Goal: Task Accomplishment & Management: Manage account settings

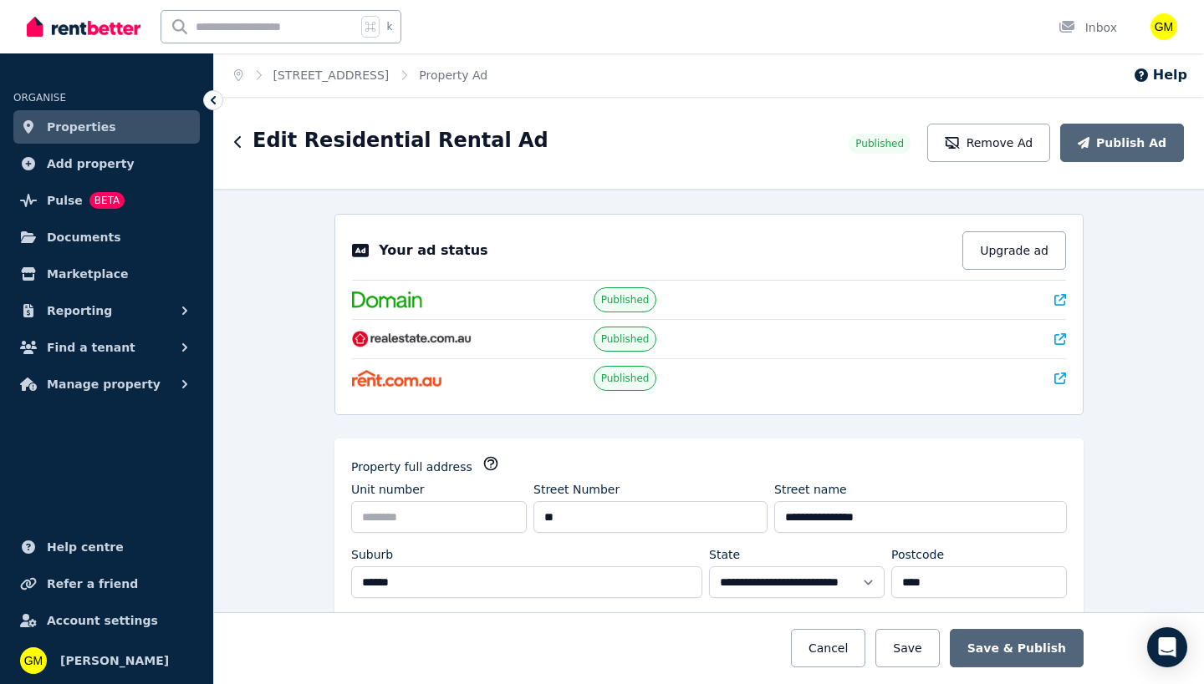
select select "***"
select select "**********"
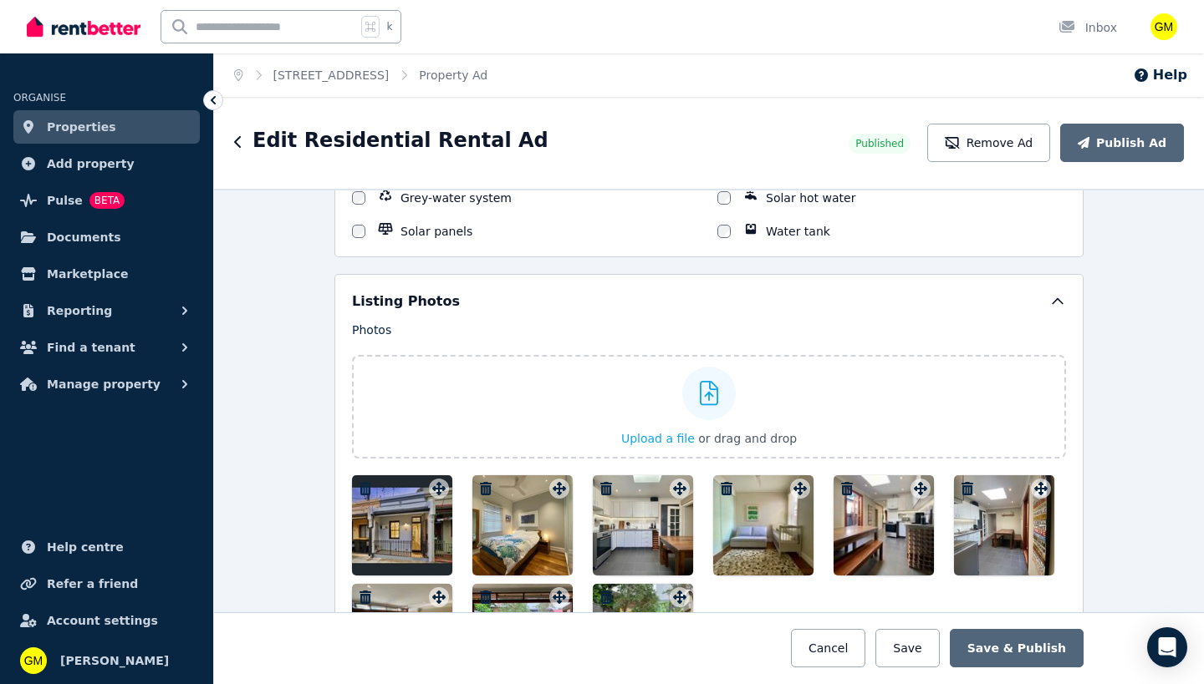
scroll to position [2201, 0]
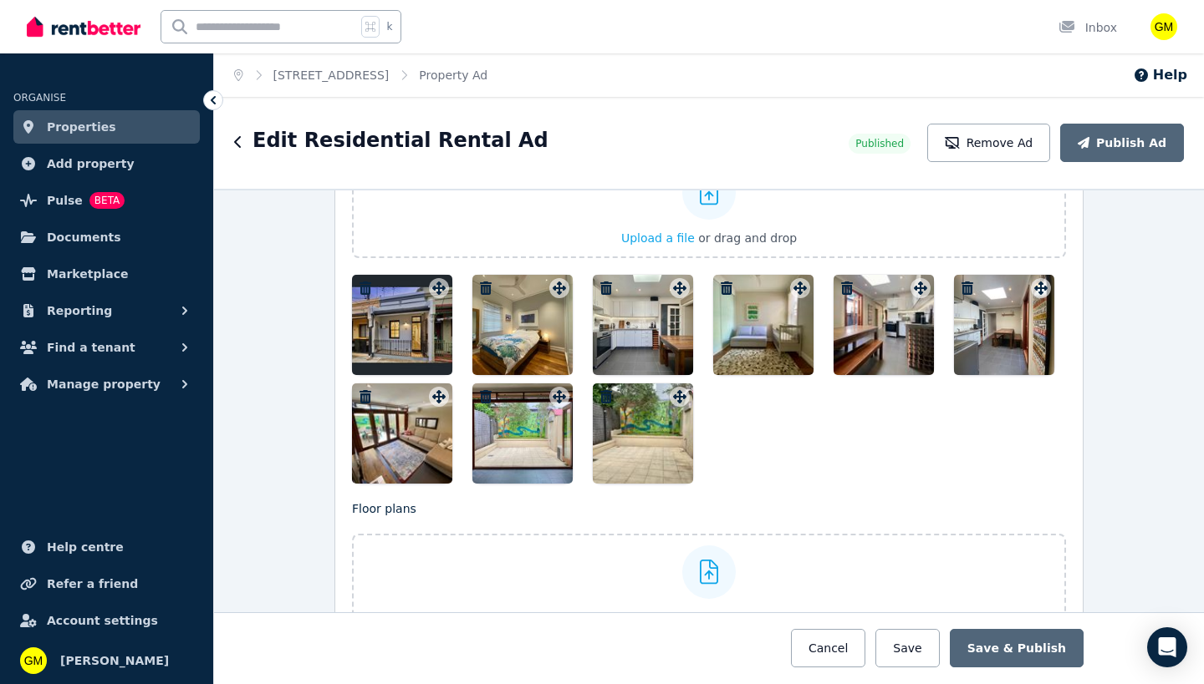
click at [483, 287] on icon "button" at bounding box center [486, 288] width 12 height 13
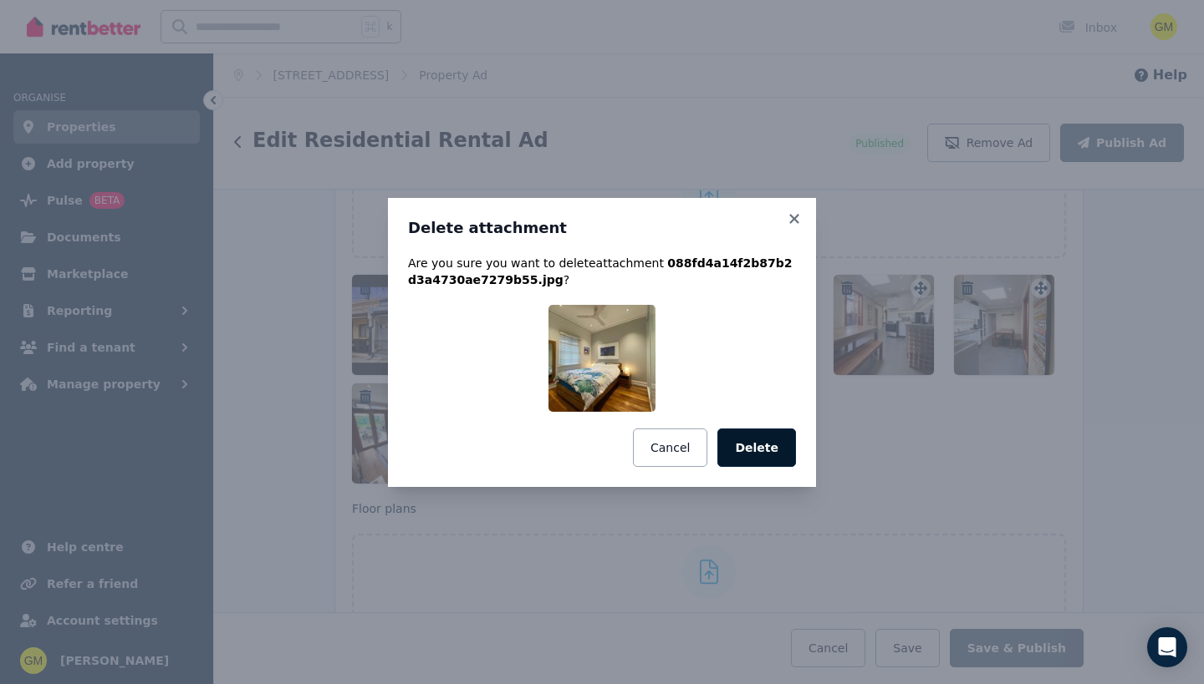
click at [762, 465] on button "Delete" at bounding box center [756, 448] width 79 height 38
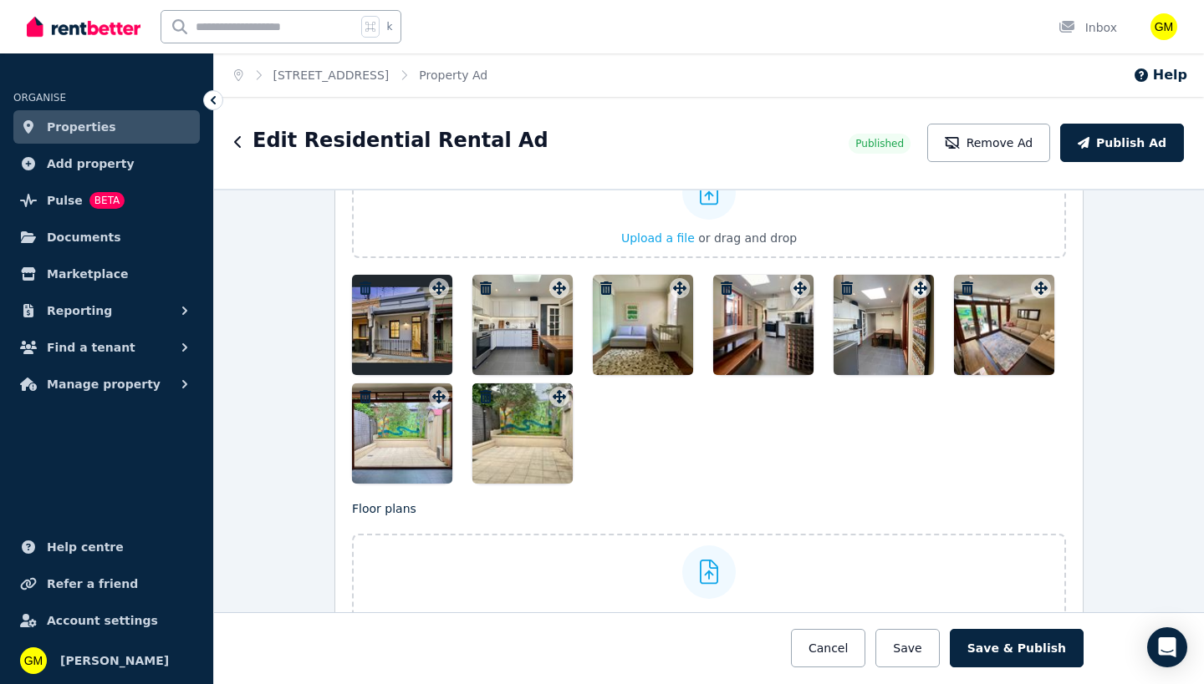
click at [477, 282] on icon "button" at bounding box center [485, 288] width 17 height 13
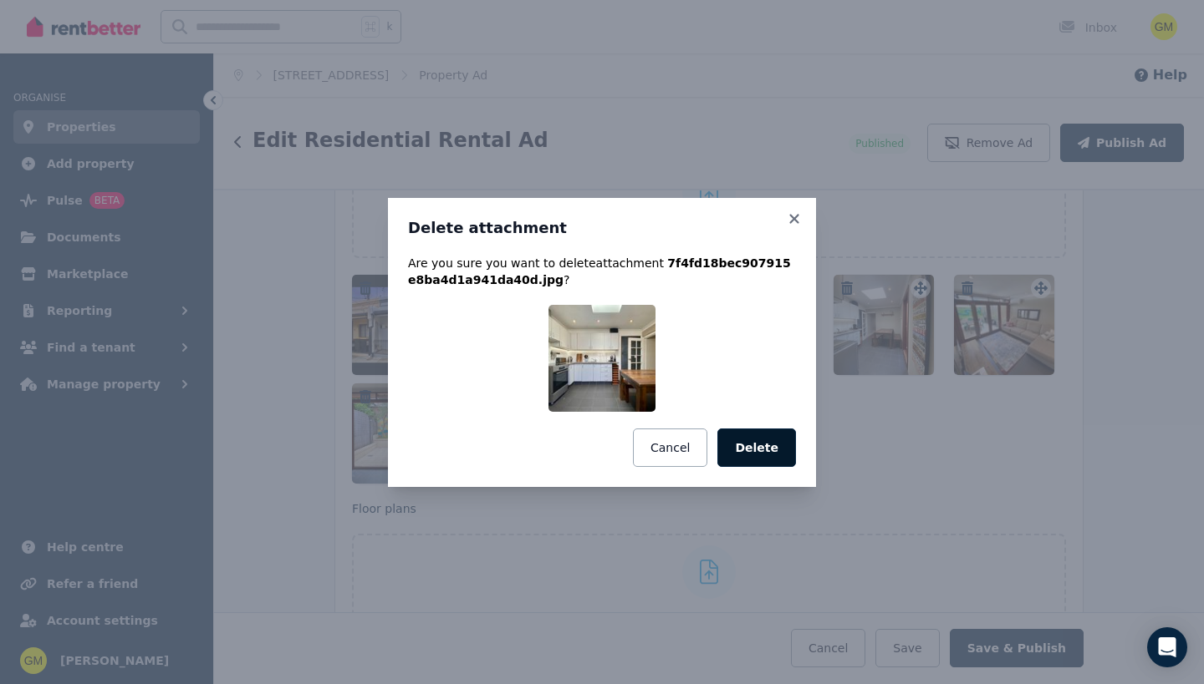
click at [743, 456] on button "Delete" at bounding box center [756, 448] width 79 height 38
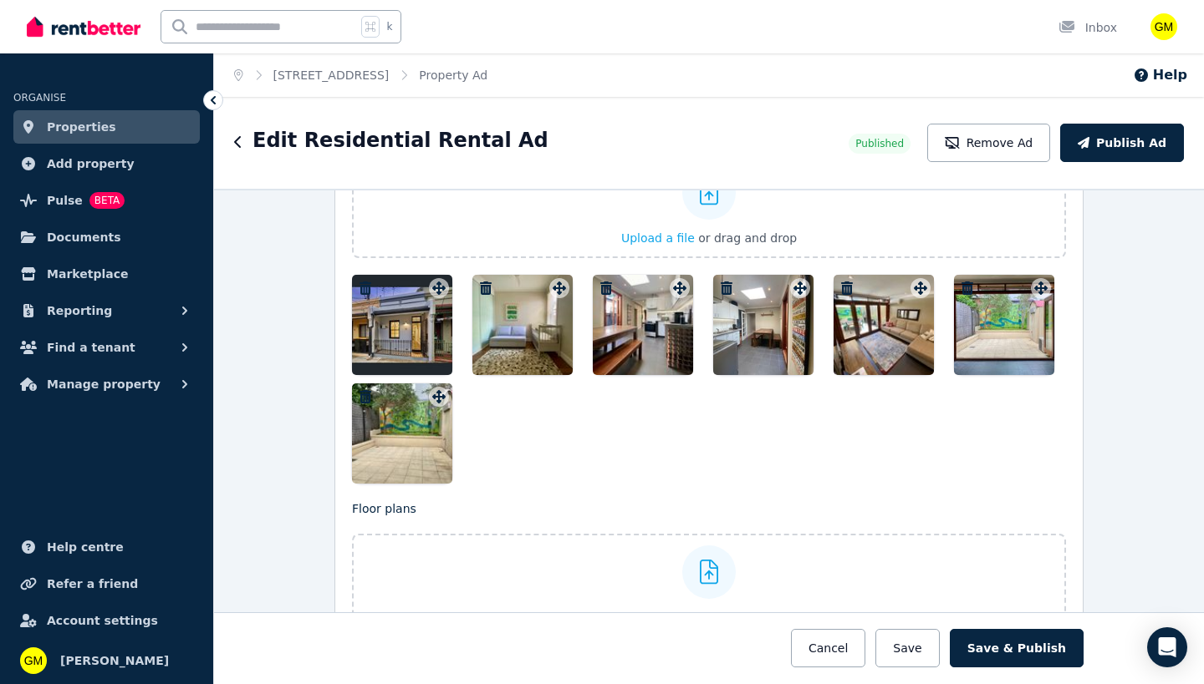
click at [480, 287] on icon "button" at bounding box center [486, 288] width 12 height 13
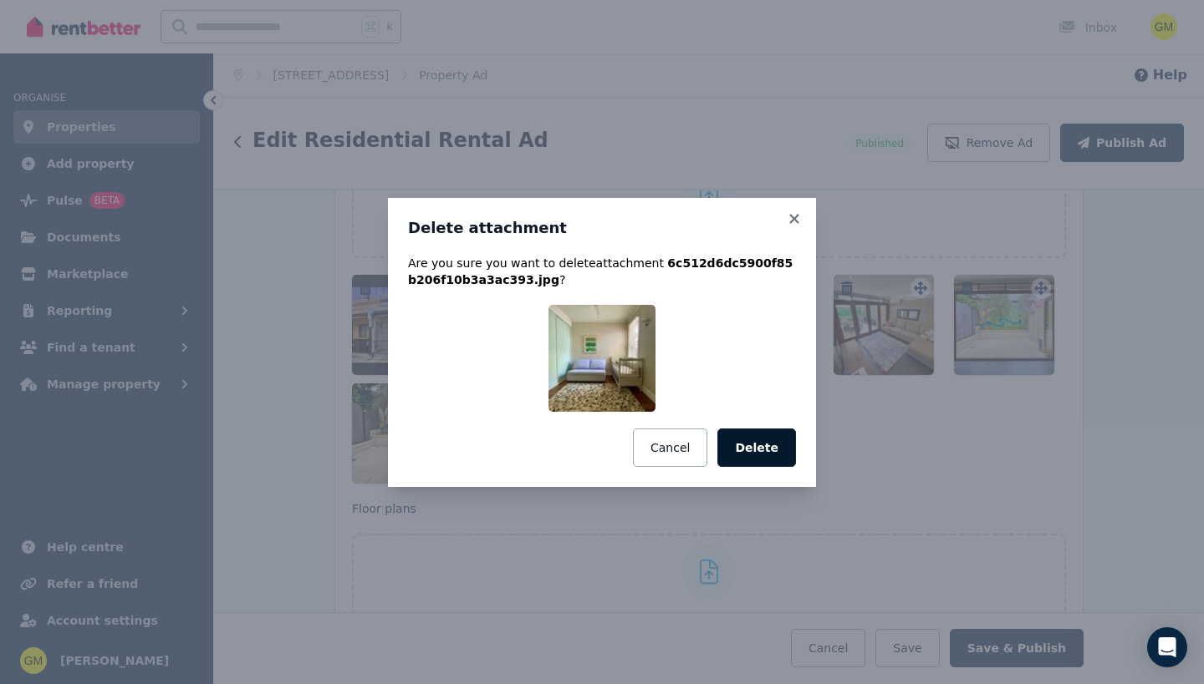
click at [733, 461] on button "Delete" at bounding box center [756, 448] width 79 height 38
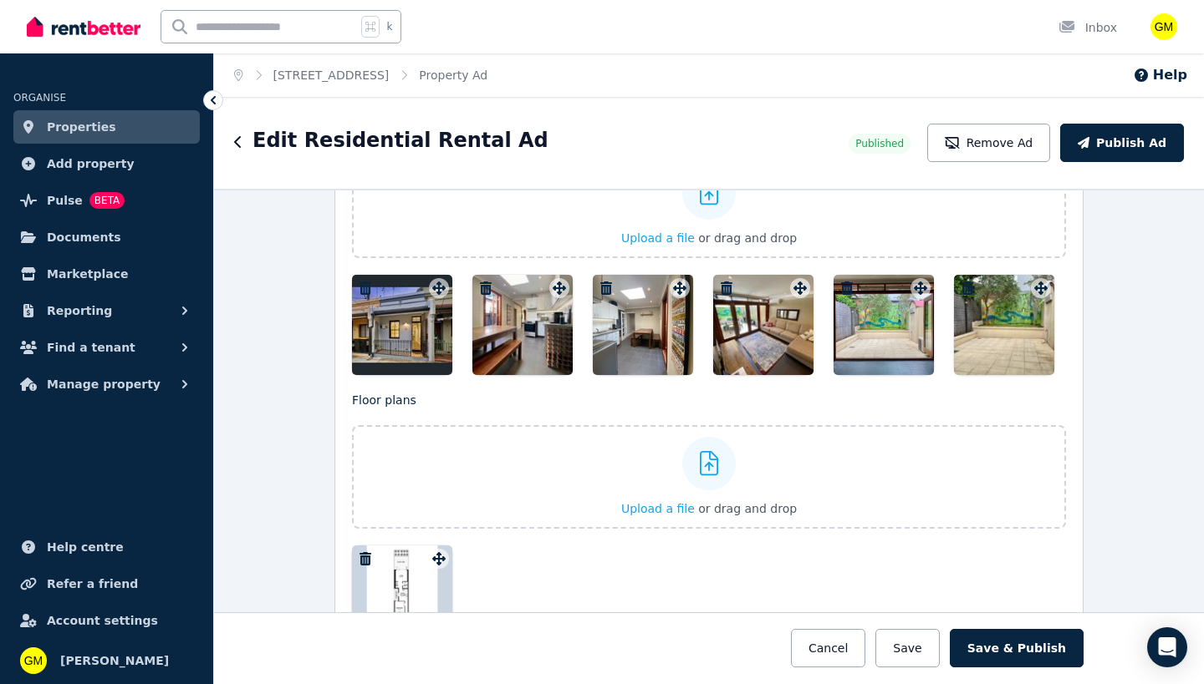
click at [481, 282] on icon "button" at bounding box center [486, 288] width 12 height 13
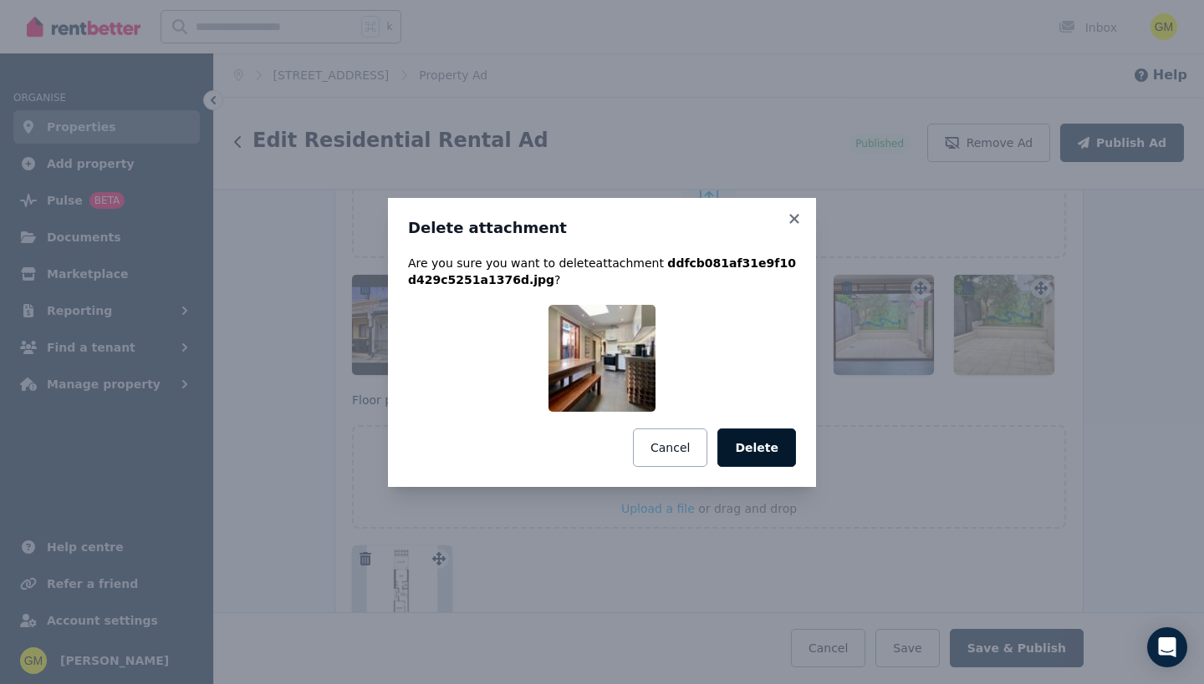
click at [736, 449] on button "Delete" at bounding box center [756, 448] width 79 height 38
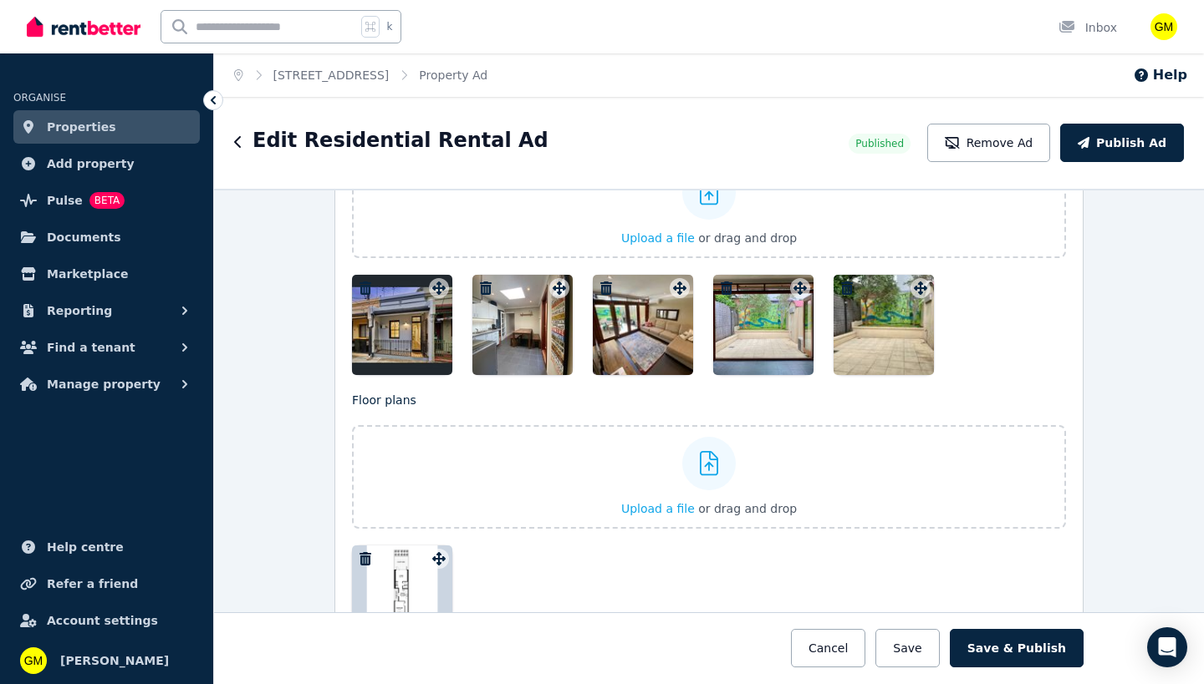
click at [480, 291] on icon "button" at bounding box center [486, 288] width 12 height 13
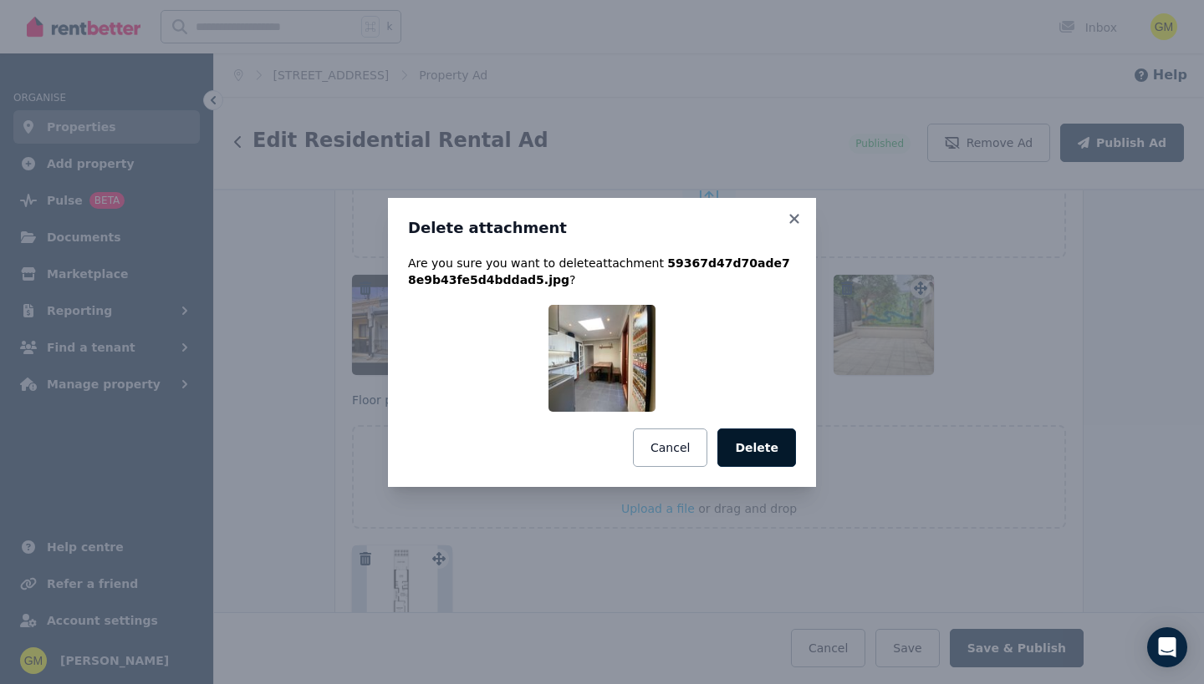
click at [755, 465] on button "Delete" at bounding box center [756, 448] width 79 height 38
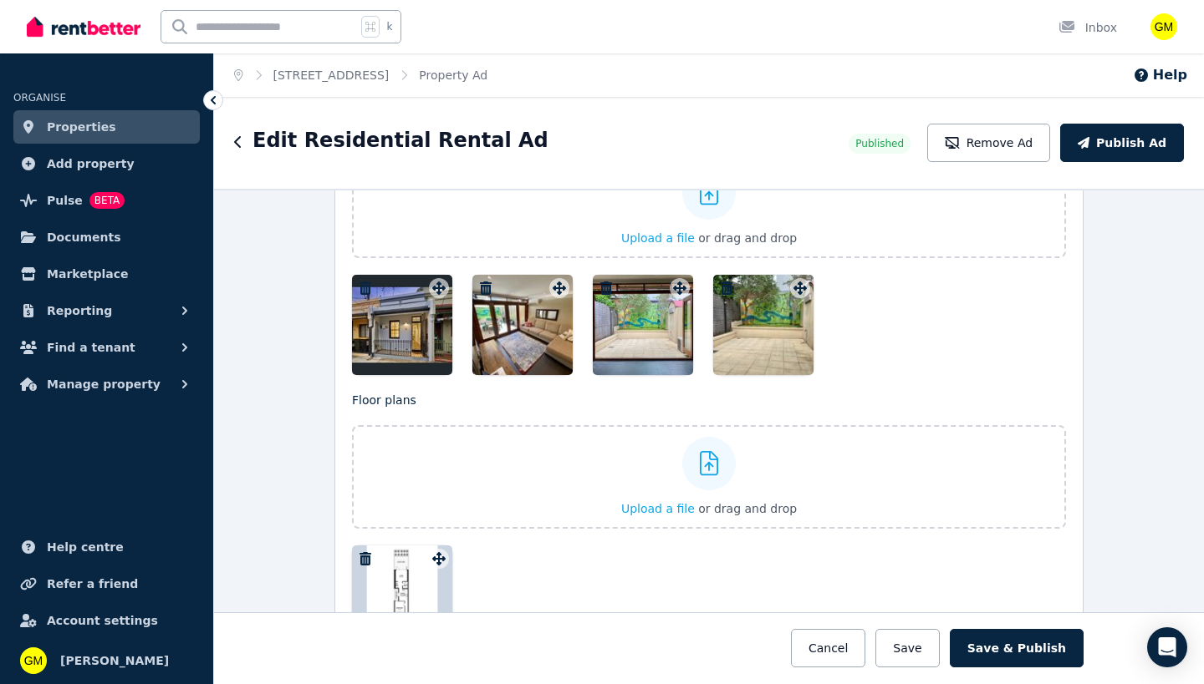
click at [481, 286] on icon "button" at bounding box center [486, 288] width 12 height 13
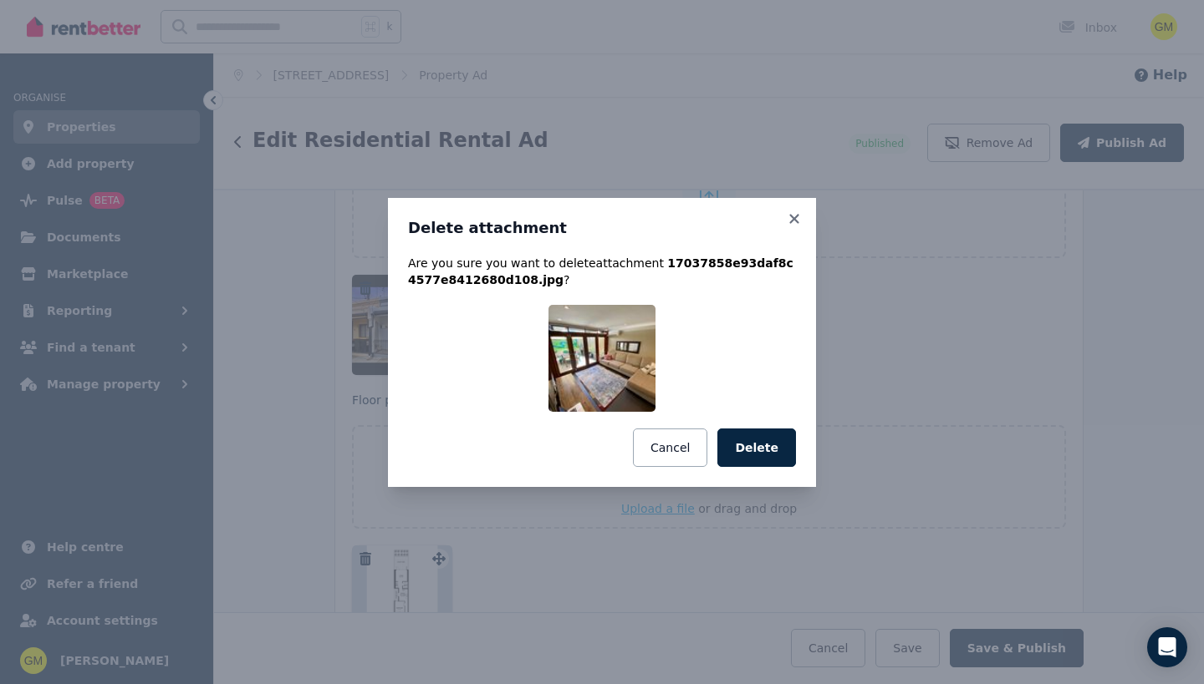
drag, startPoint x: 776, startPoint y: 455, endPoint x: 796, endPoint y: 448, distance: 21.9
click at [776, 454] on button "Delete" at bounding box center [756, 448] width 79 height 38
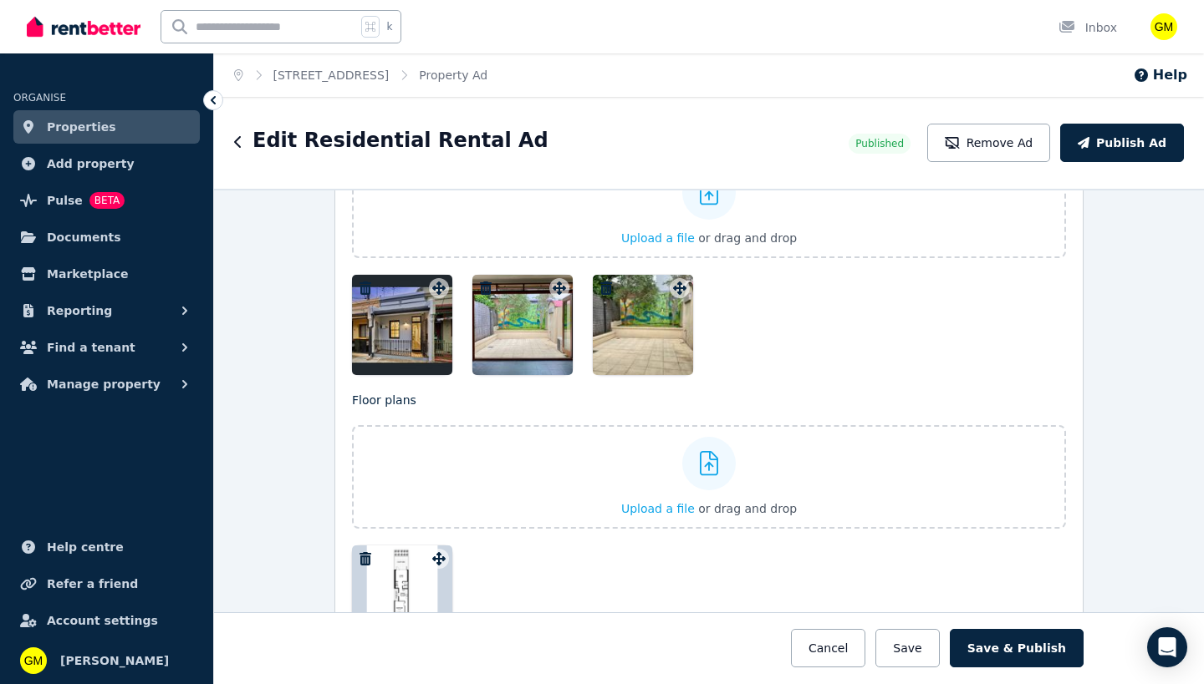
click at [483, 288] on icon "button" at bounding box center [486, 288] width 12 height 13
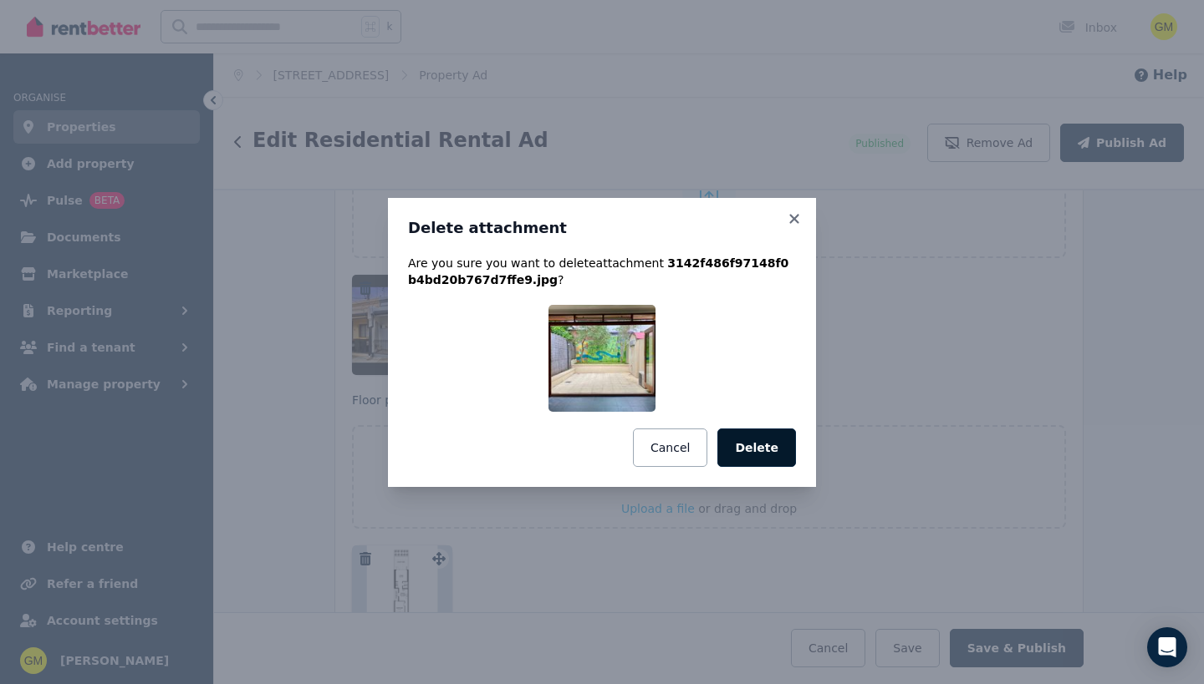
click at [786, 455] on button "Delete" at bounding box center [756, 448] width 79 height 38
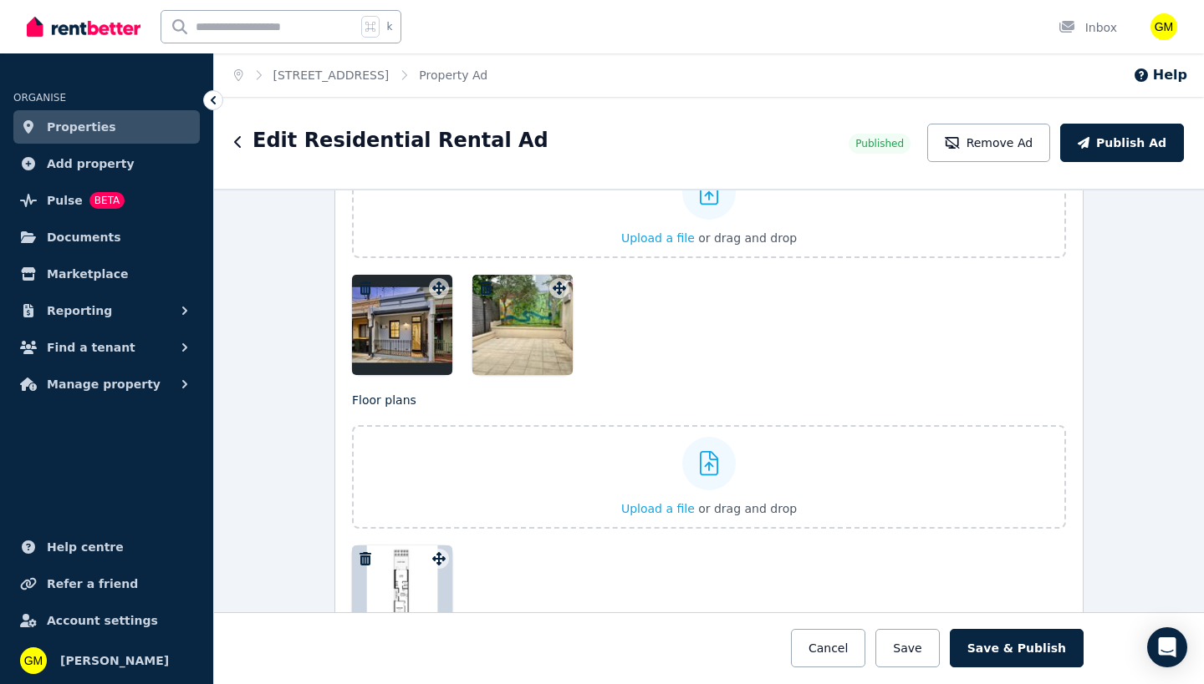
click at [480, 288] on icon "button" at bounding box center [486, 288] width 12 height 13
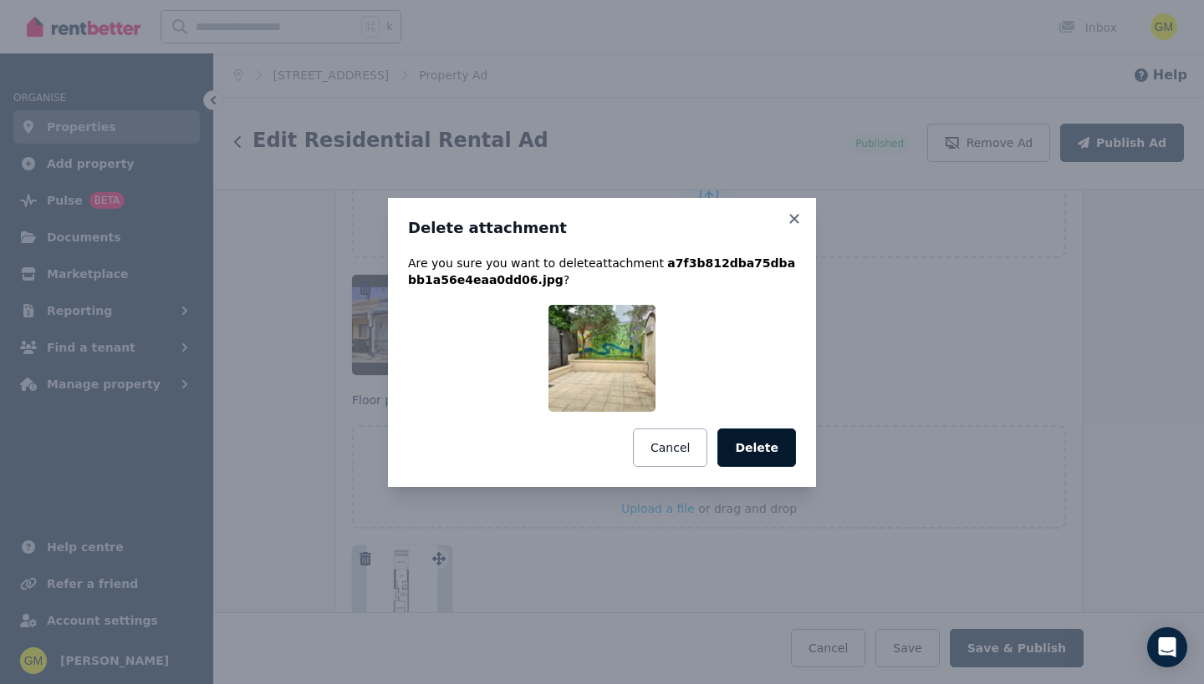
click at [784, 462] on button "Delete" at bounding box center [756, 448] width 79 height 38
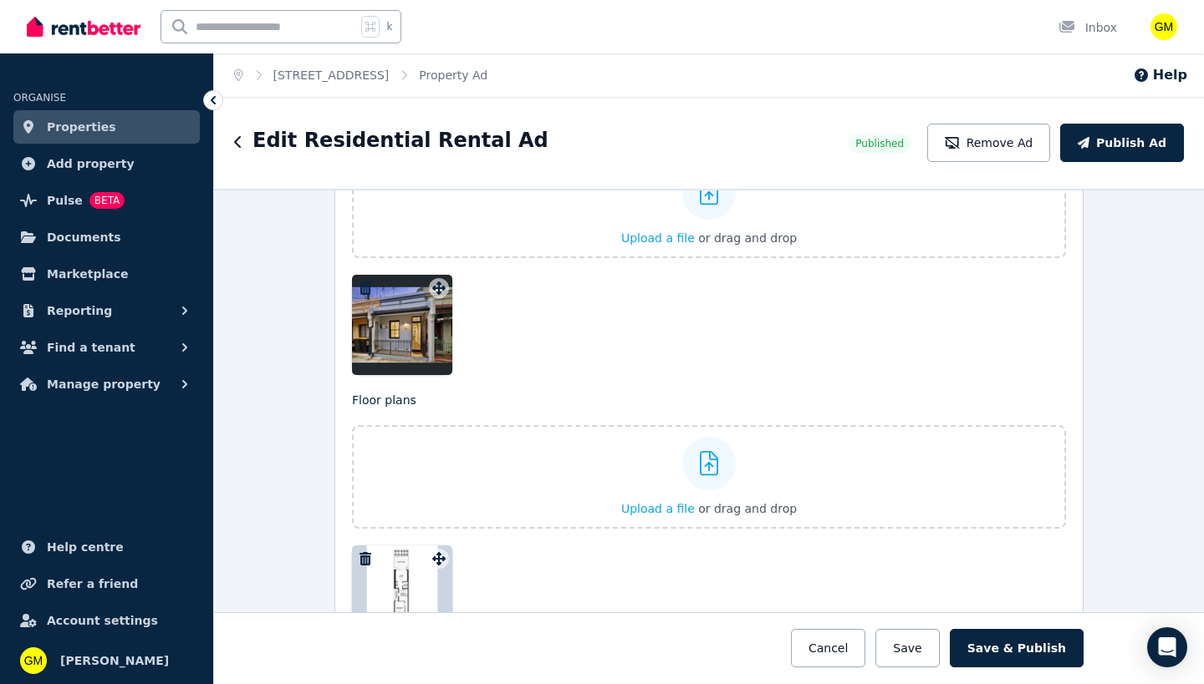
scroll to position [2001, 0]
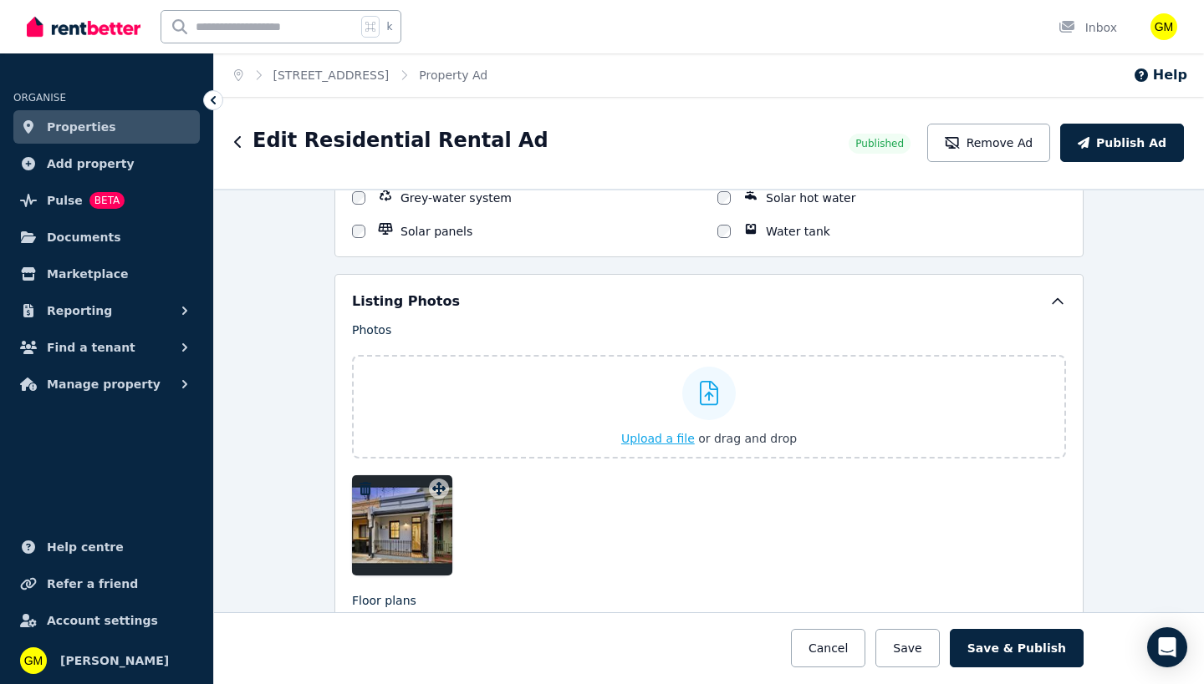
click at [698, 443] on span "or drag and drop" at bounding box center [747, 438] width 99 height 13
click at [684, 389] on div at bounding box center [708, 393] width 53 height 53
click at [0, 0] on input "Upload a file or drag and drop" at bounding box center [0, 0] width 0 height 0
click at [712, 401] on div at bounding box center [708, 393] width 53 height 53
click at [0, 0] on input "Upload a file or drag and drop" at bounding box center [0, 0] width 0 height 0
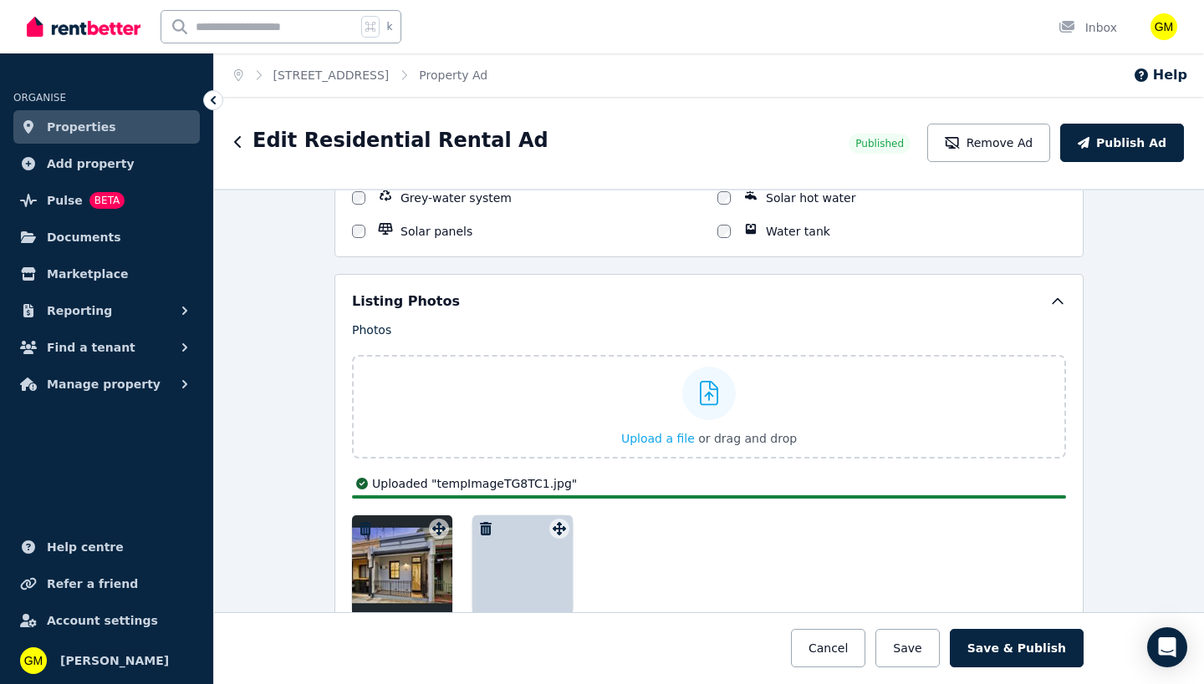
scroll to position [2201, 0]
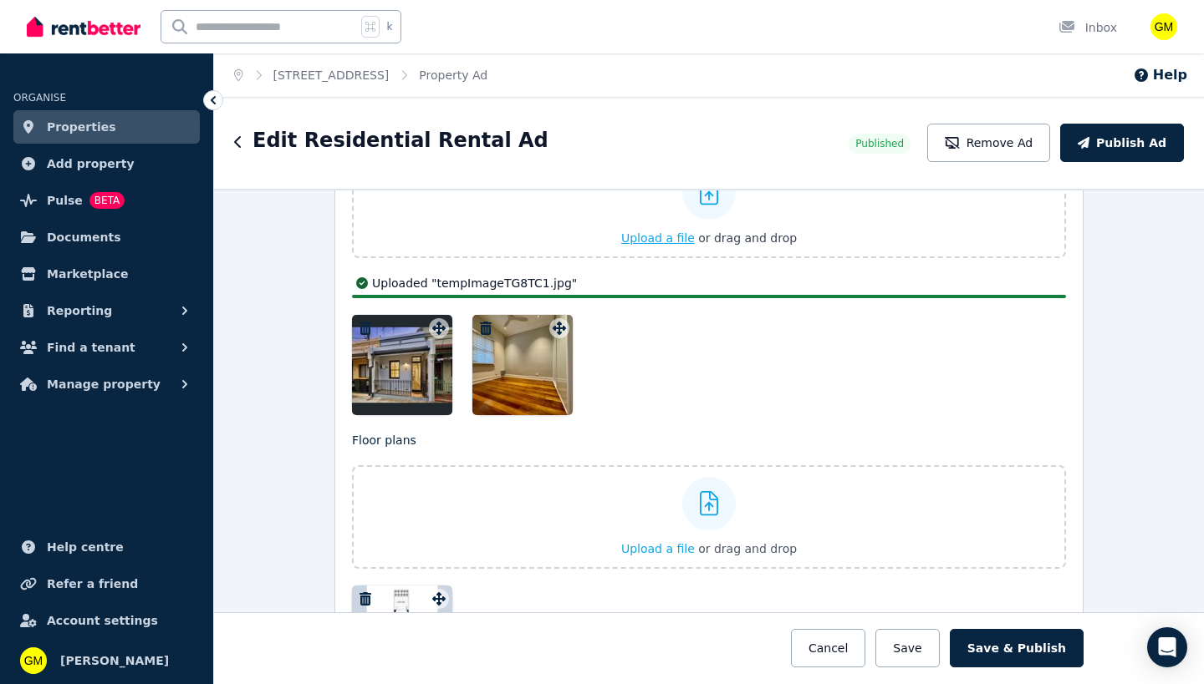
click at [666, 233] on span "Upload a file" at bounding box center [658, 238] width 74 height 13
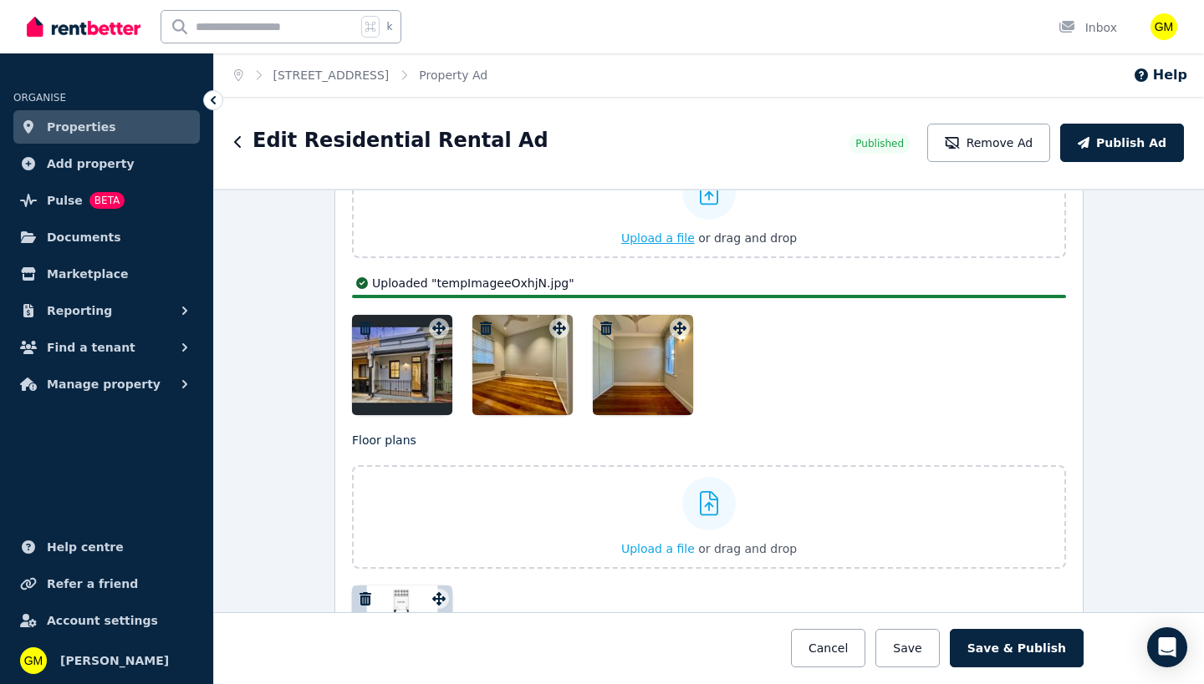
click at [707, 203] on icon at bounding box center [709, 193] width 19 height 25
click at [0, 0] on input "Upload a file or drag and drop" at bounding box center [0, 0] width 0 height 0
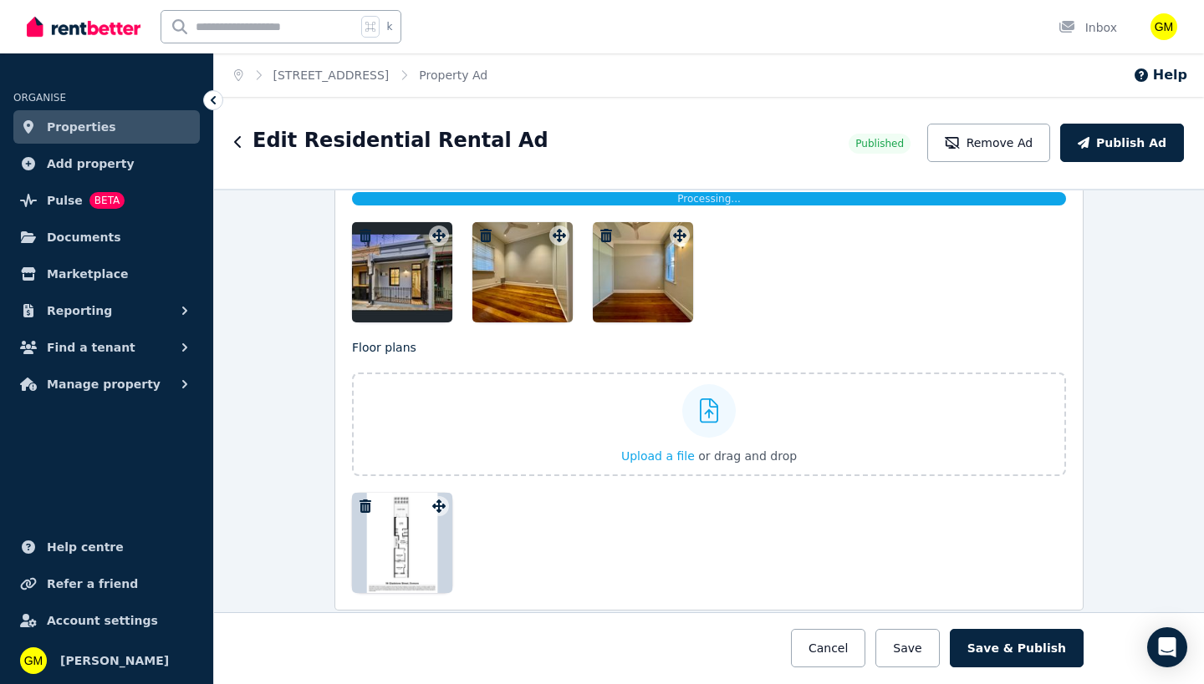
scroll to position [2204, 0]
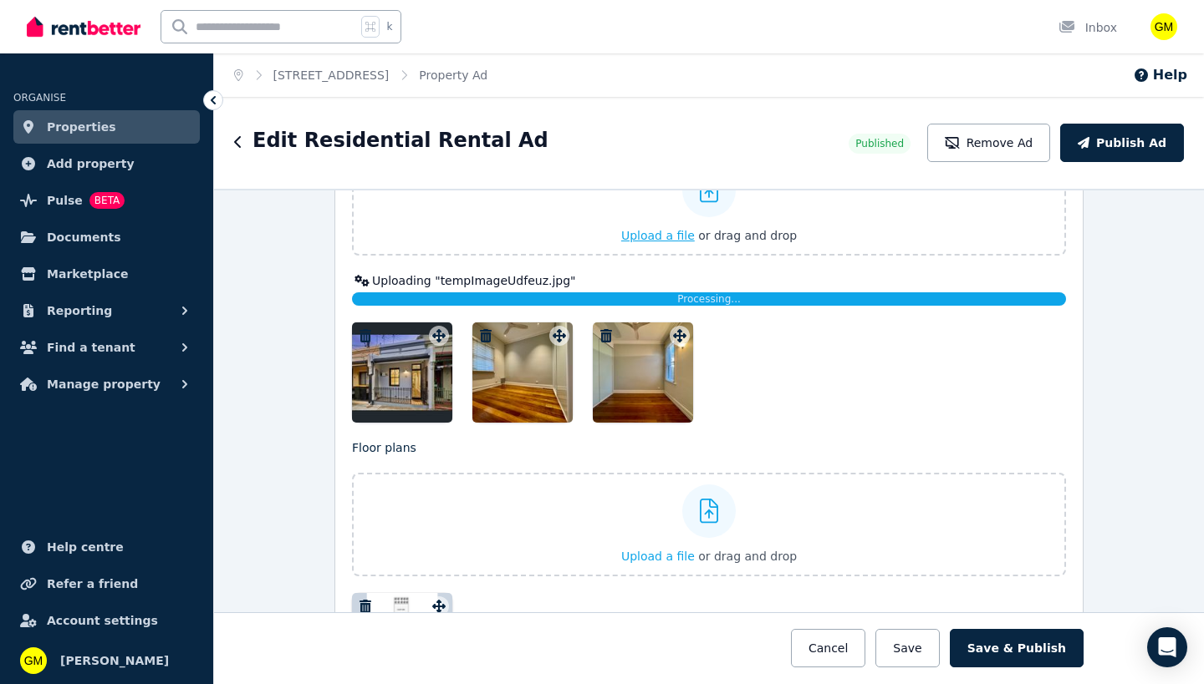
click at [674, 238] on span "Upload a file" at bounding box center [658, 235] width 74 height 13
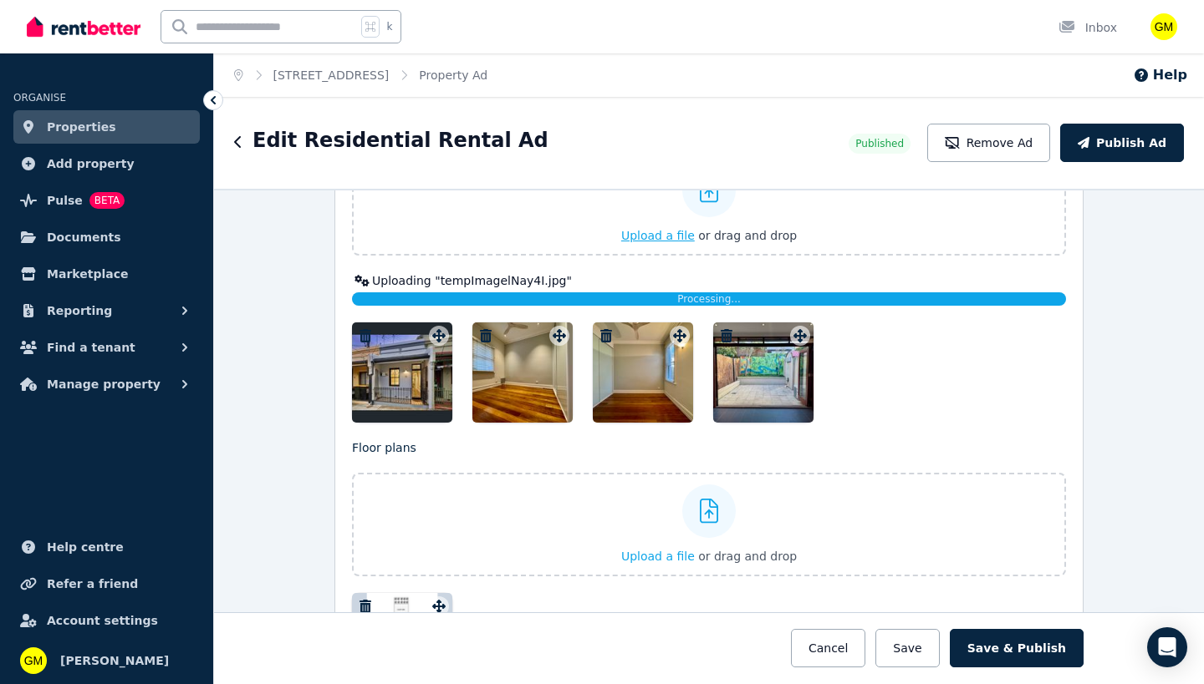
click at [674, 233] on span "Upload a file" at bounding box center [658, 235] width 74 height 13
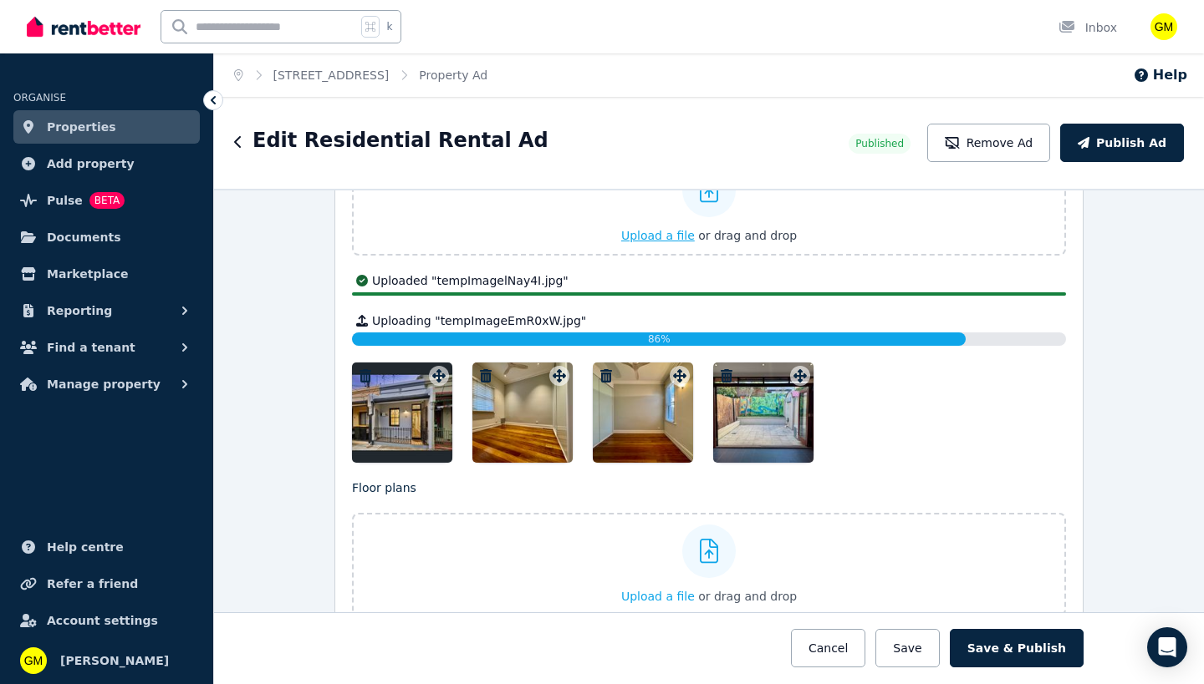
click at [659, 229] on span "Upload a file" at bounding box center [658, 235] width 74 height 13
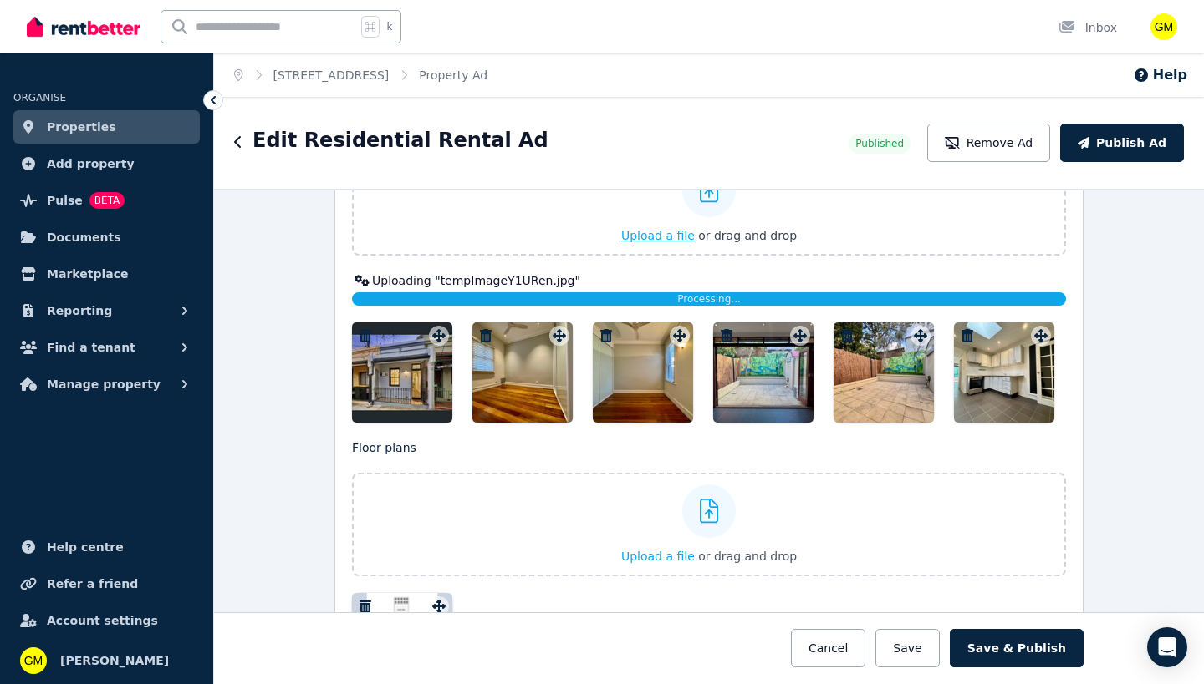
click at [658, 241] on span "Upload a file" at bounding box center [658, 235] width 74 height 13
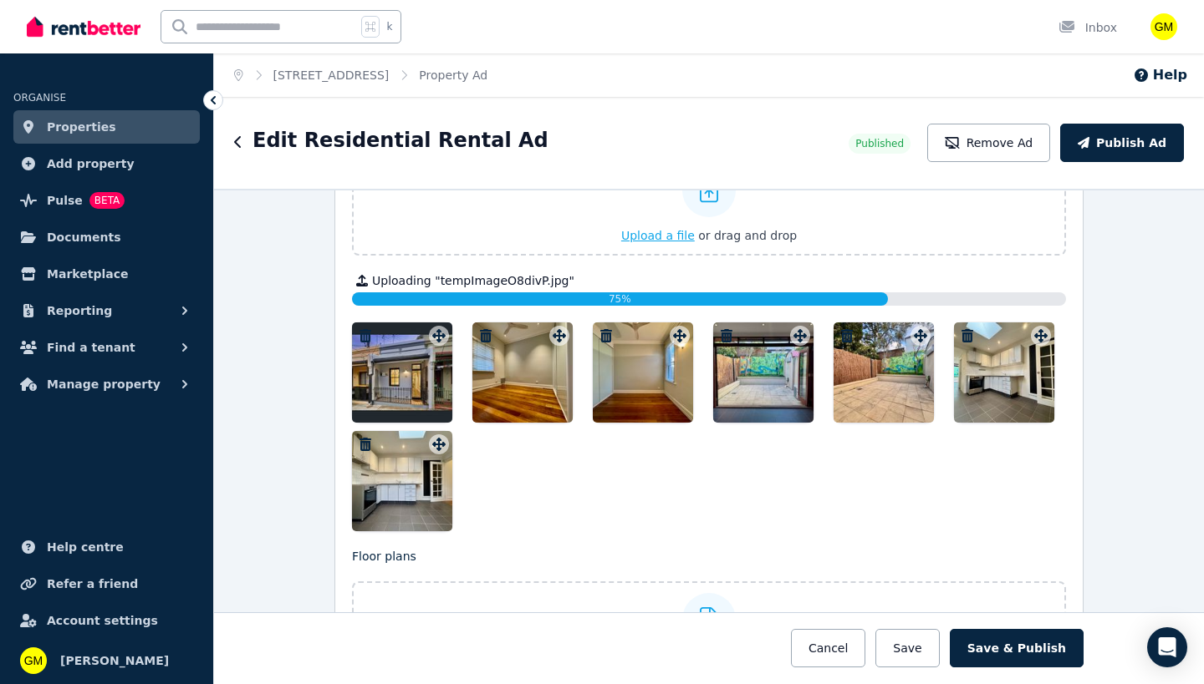
click at [680, 240] on span "Upload a file" at bounding box center [658, 235] width 74 height 13
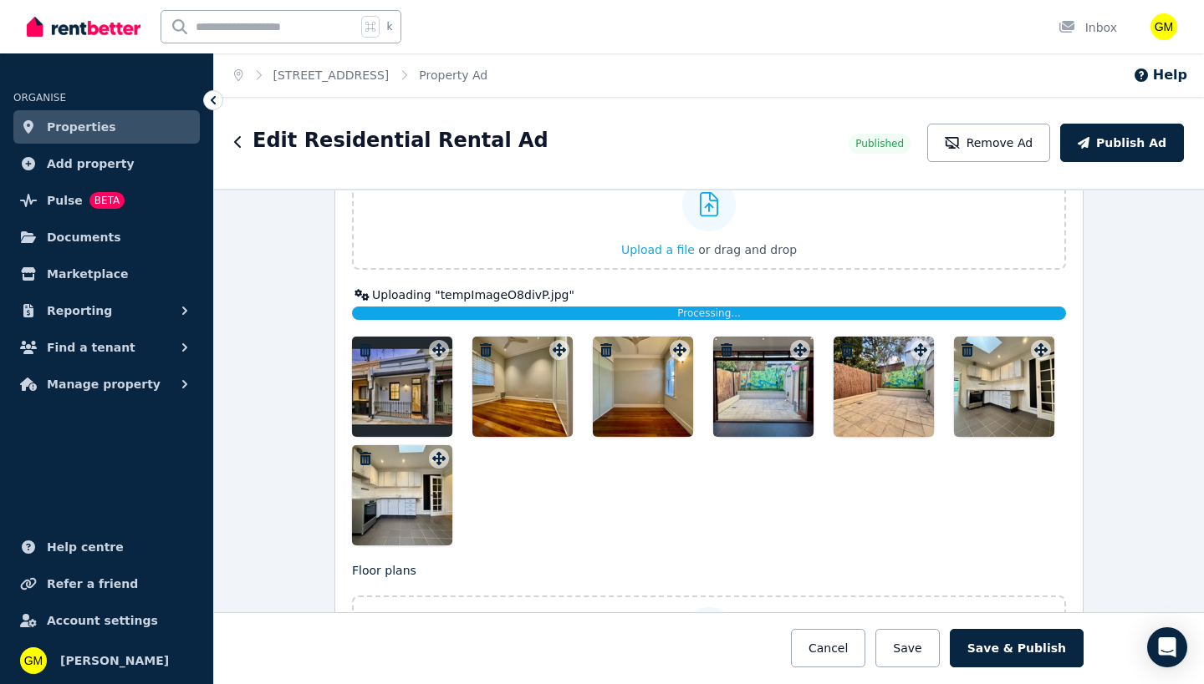
scroll to position [2290, 0]
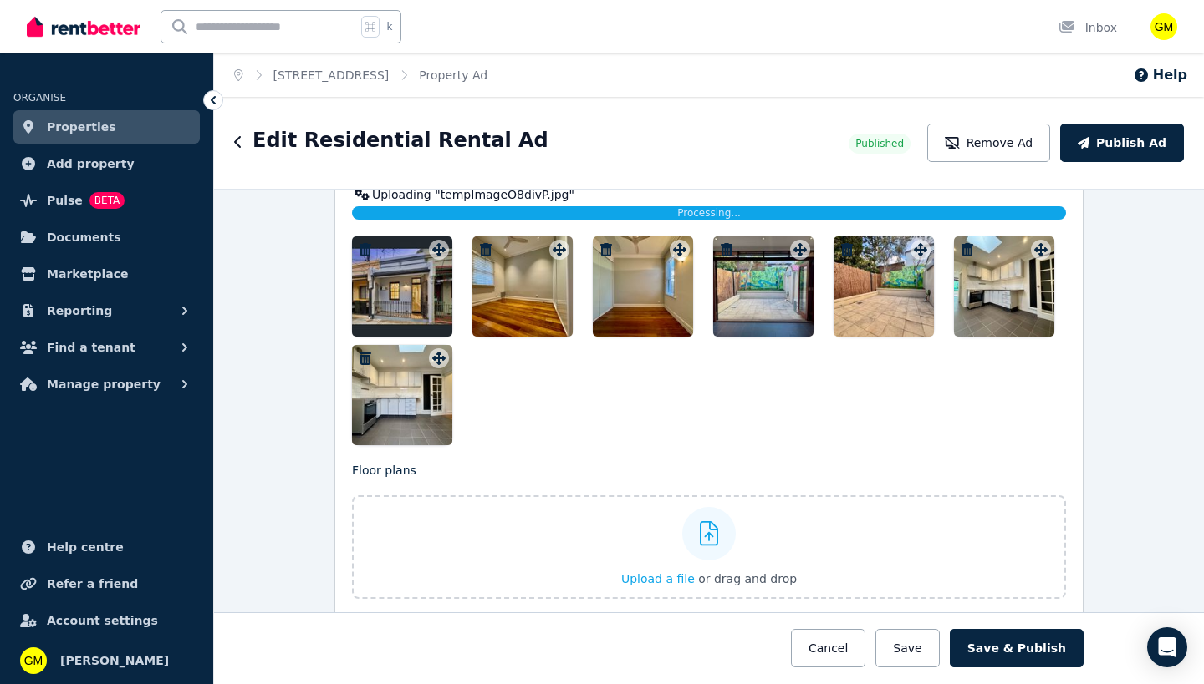
click at [625, 378] on div at bounding box center [709, 341] width 714 height 209
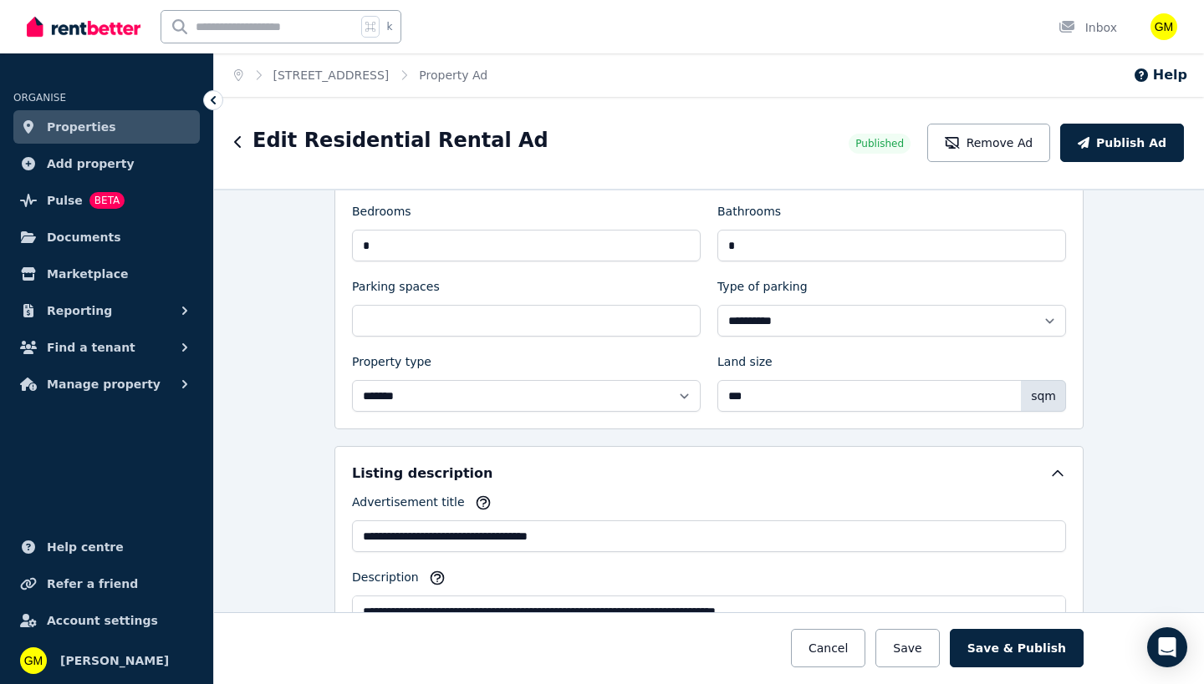
scroll to position [704, 0]
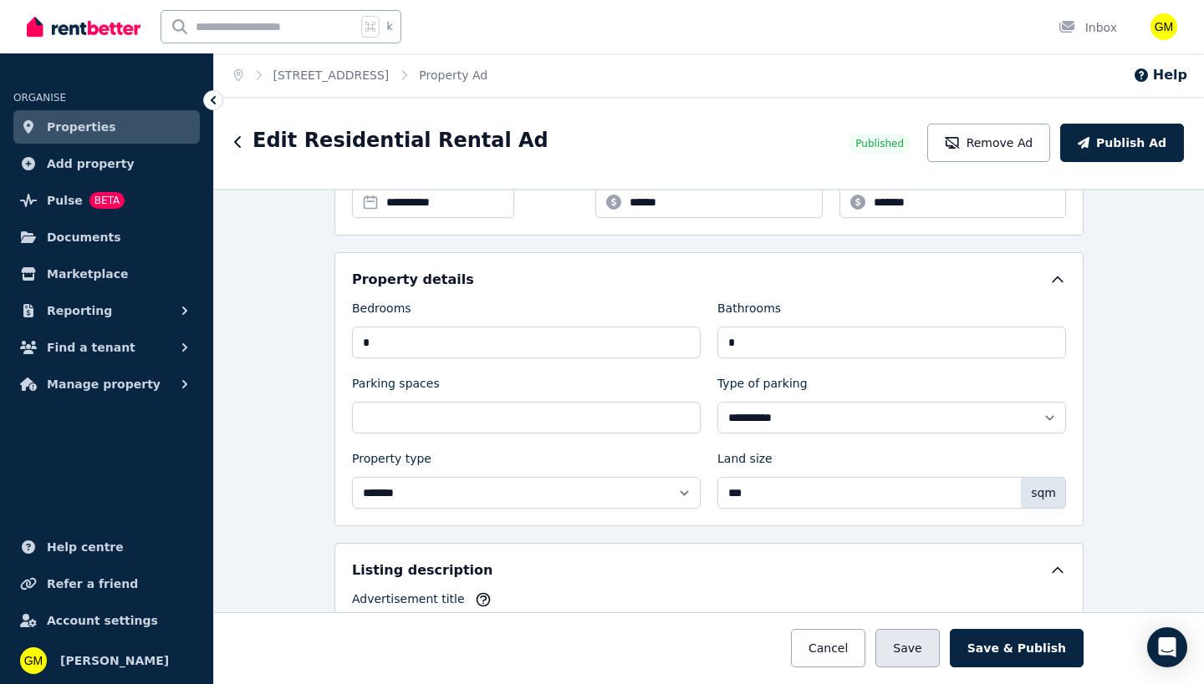
click at [934, 644] on button "Save" at bounding box center [907, 648] width 64 height 38
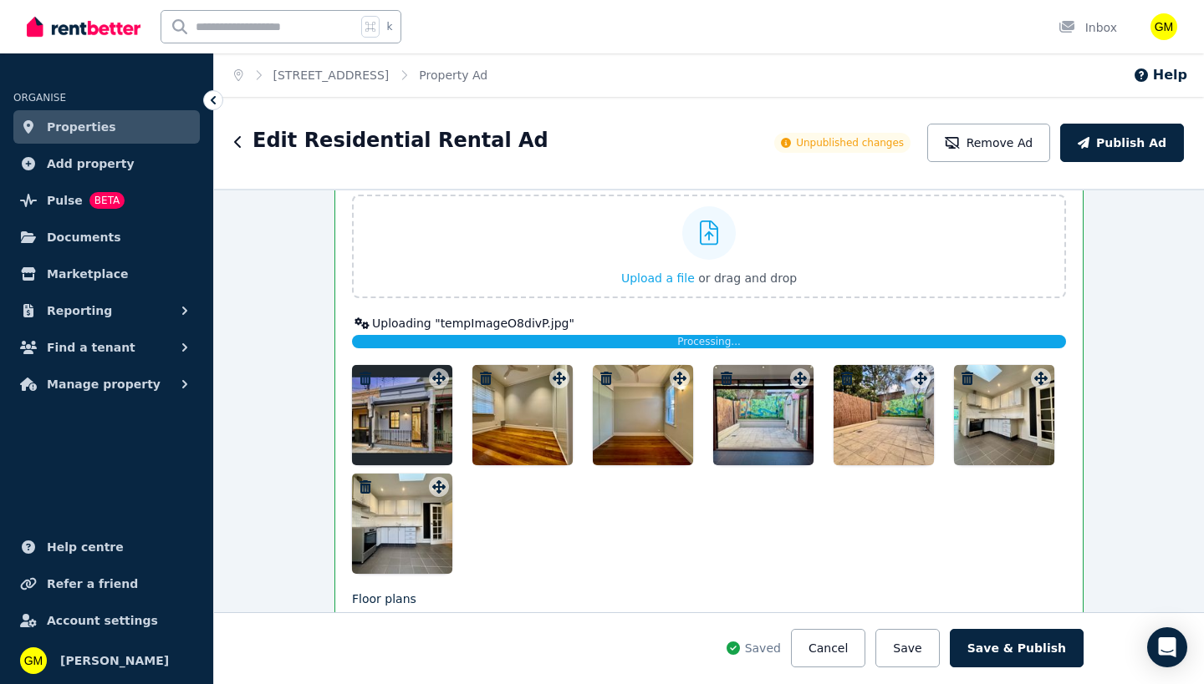
scroll to position [2291, 0]
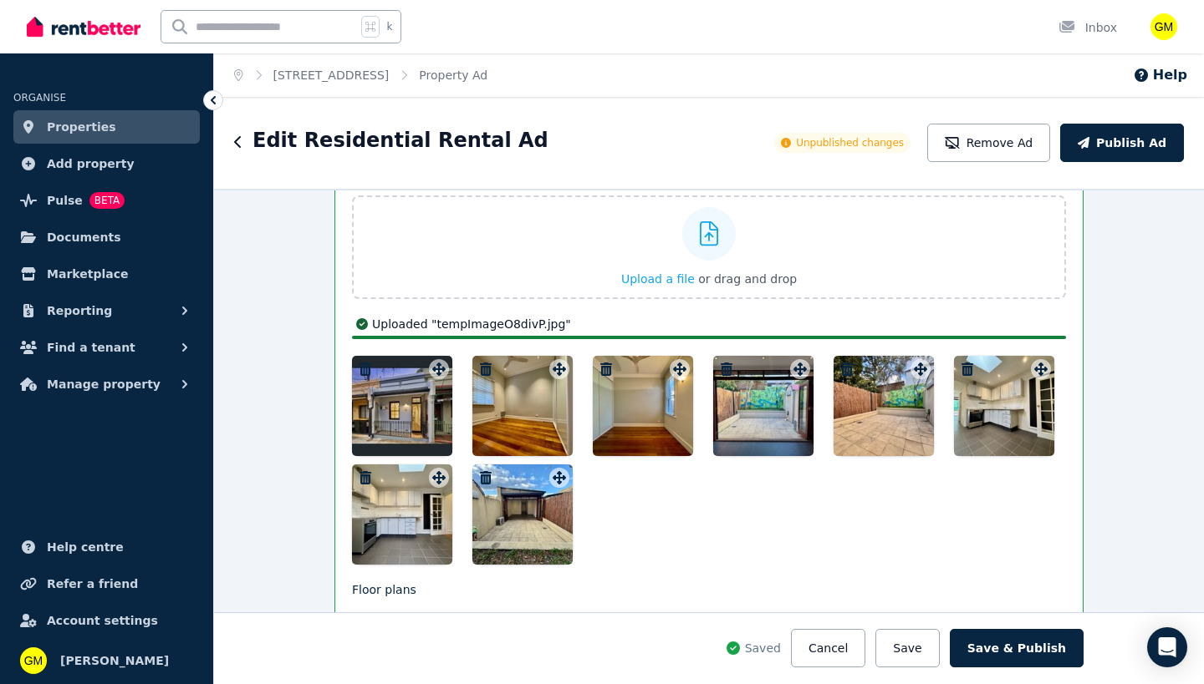
click at [669, 531] on div at bounding box center [709, 460] width 714 height 209
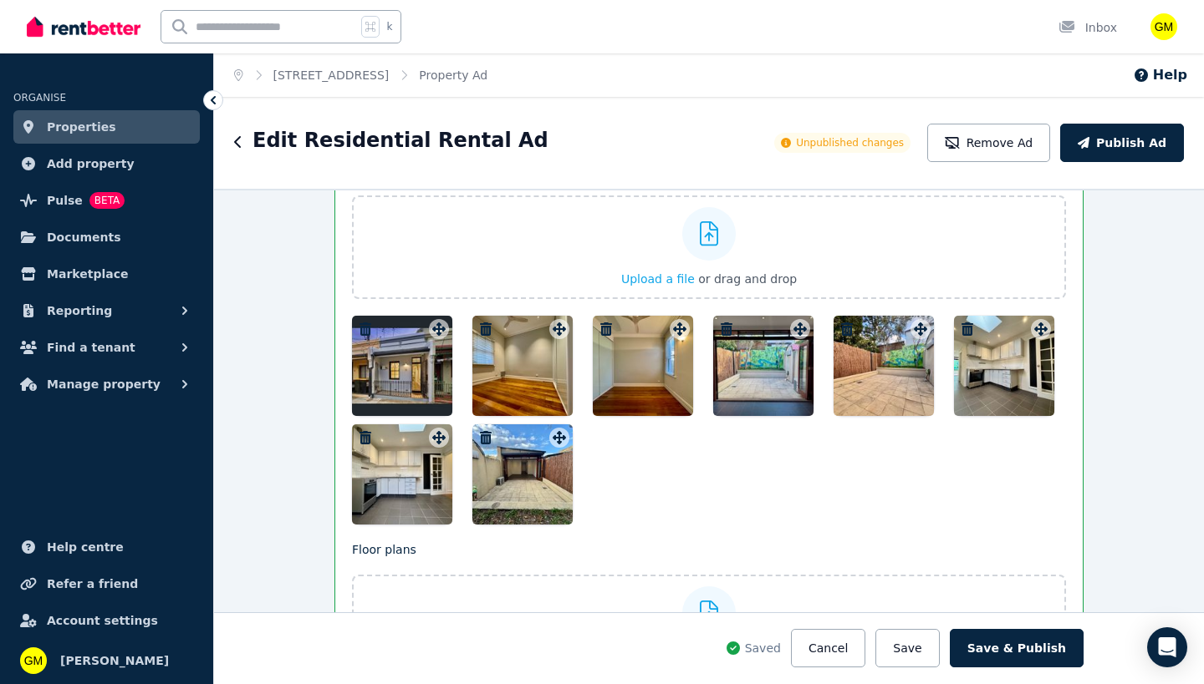
drag, startPoint x: 1007, startPoint y: 365, endPoint x: 927, endPoint y: 421, distance: 97.8
click at [927, 421] on div at bounding box center [709, 420] width 714 height 209
drag, startPoint x: 998, startPoint y: 352, endPoint x: 962, endPoint y: 492, distance: 144.9
click at [993, 504] on div at bounding box center [709, 420] width 714 height 209
click at [557, 435] on div "Photos Upload a file or drag and drop Uploaded " tempImageTG8TC1.jpg " Uploaded…" at bounding box center [709, 343] width 714 height 363
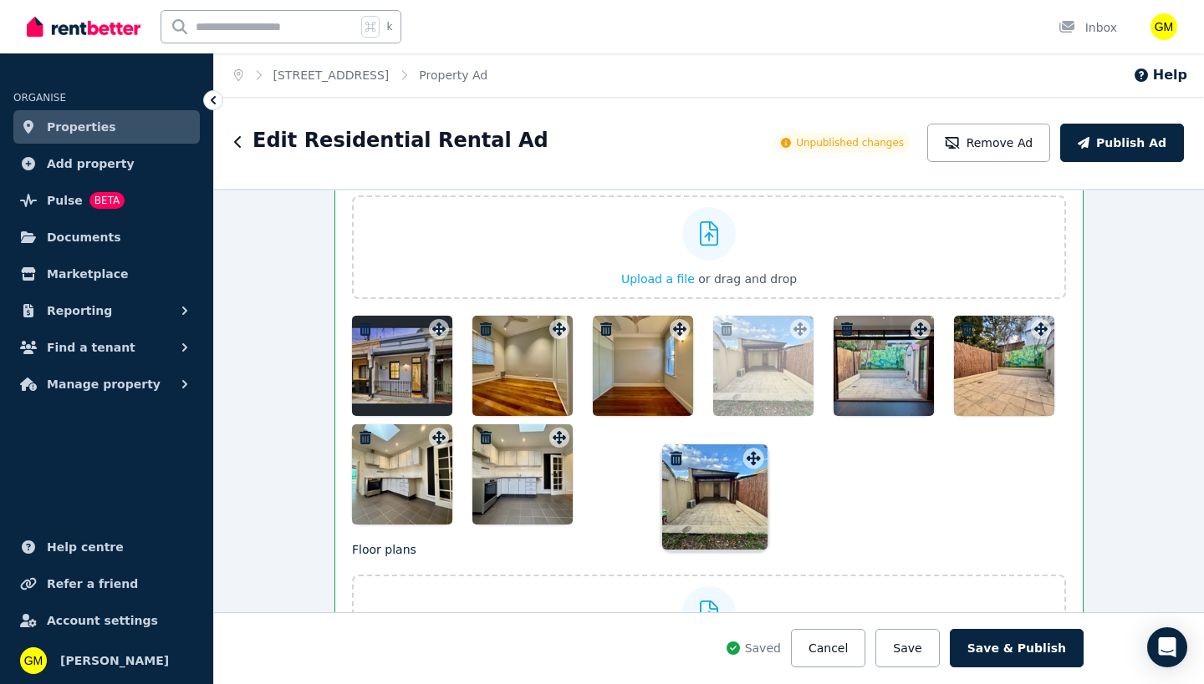
drag, startPoint x: 554, startPoint y: 437, endPoint x: 751, endPoint y: 444, distance: 197.4
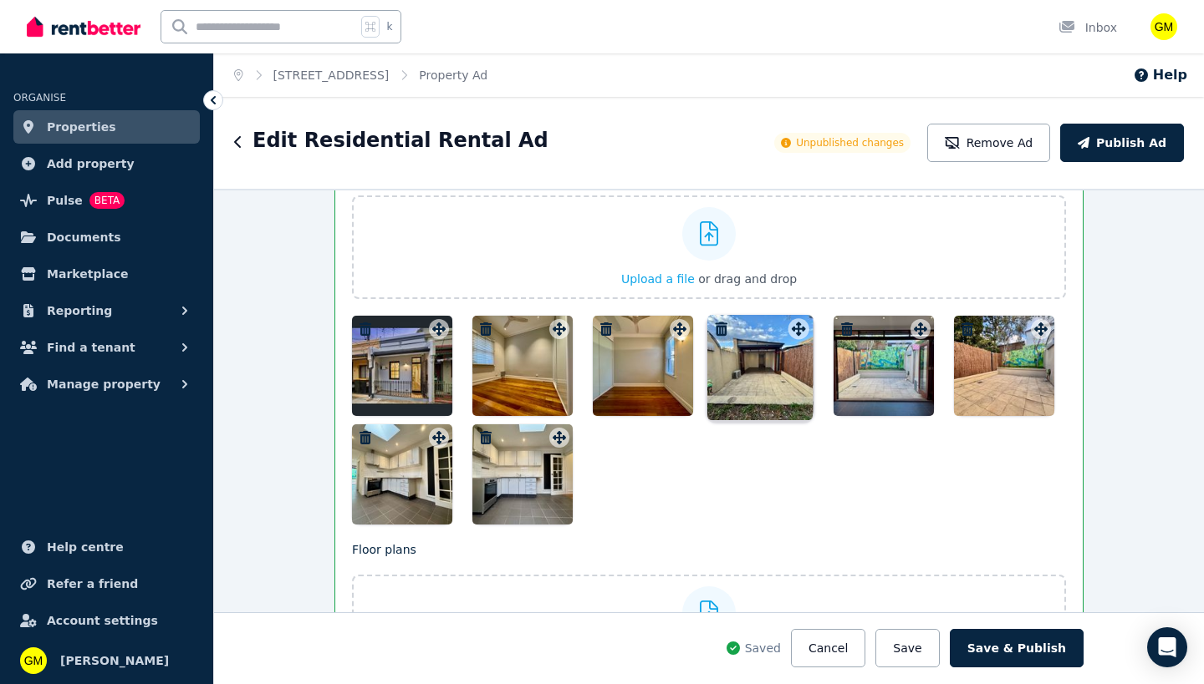
click at [751, 444] on div at bounding box center [709, 420] width 714 height 209
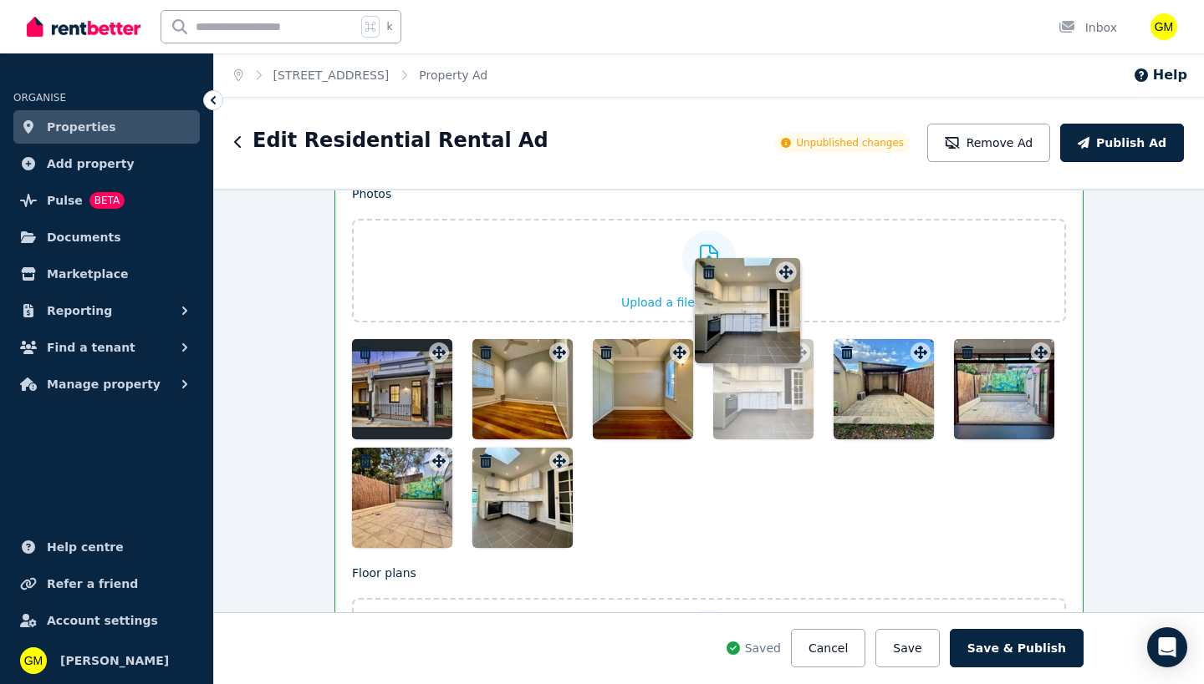
scroll to position [2241, 0]
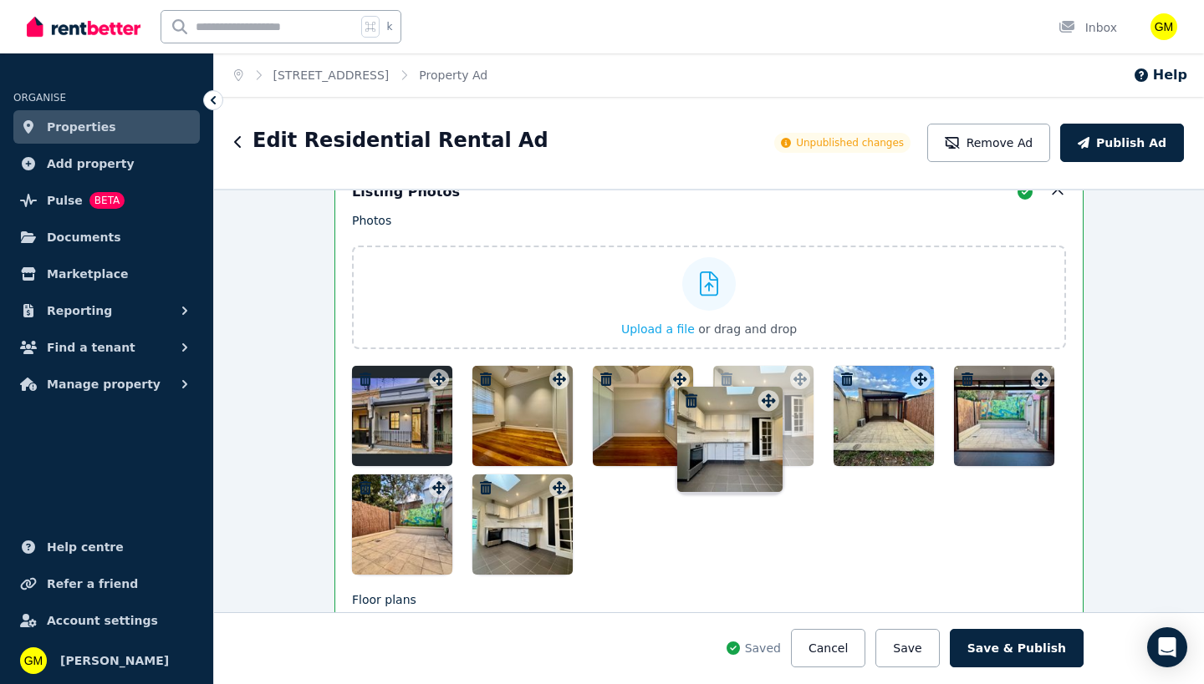
drag, startPoint x: 556, startPoint y: 437, endPoint x: 769, endPoint y: 386, distance: 219.1
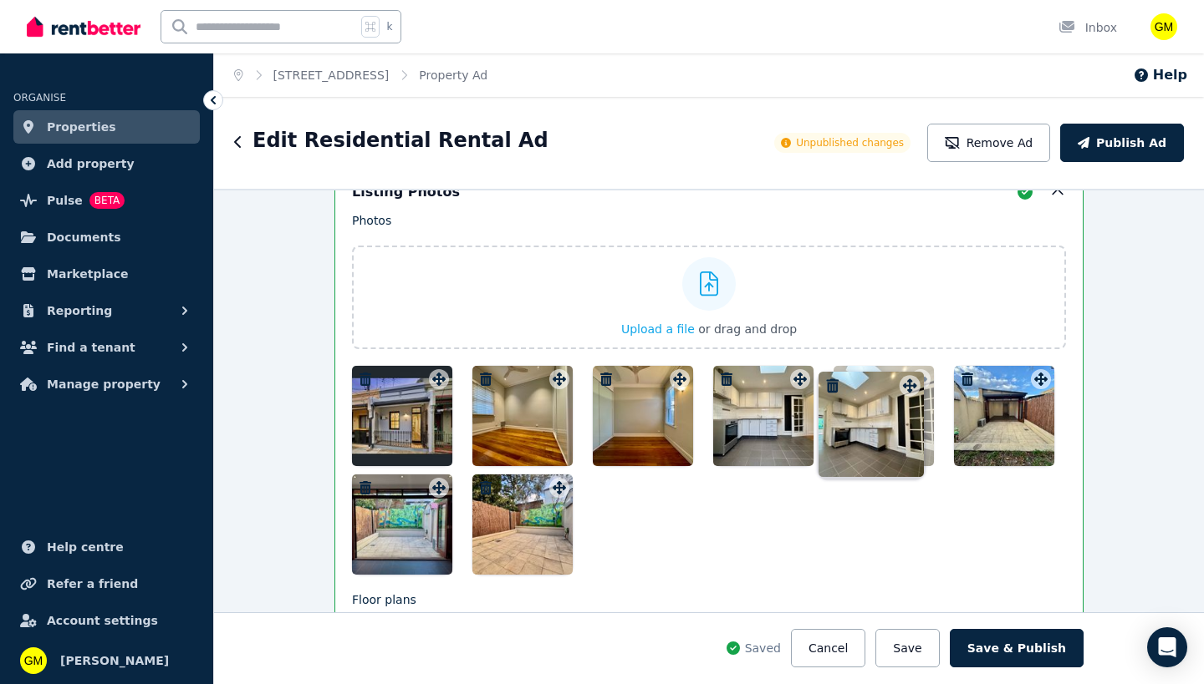
drag, startPoint x: 551, startPoint y: 486, endPoint x: 904, endPoint y: 367, distance: 372.9
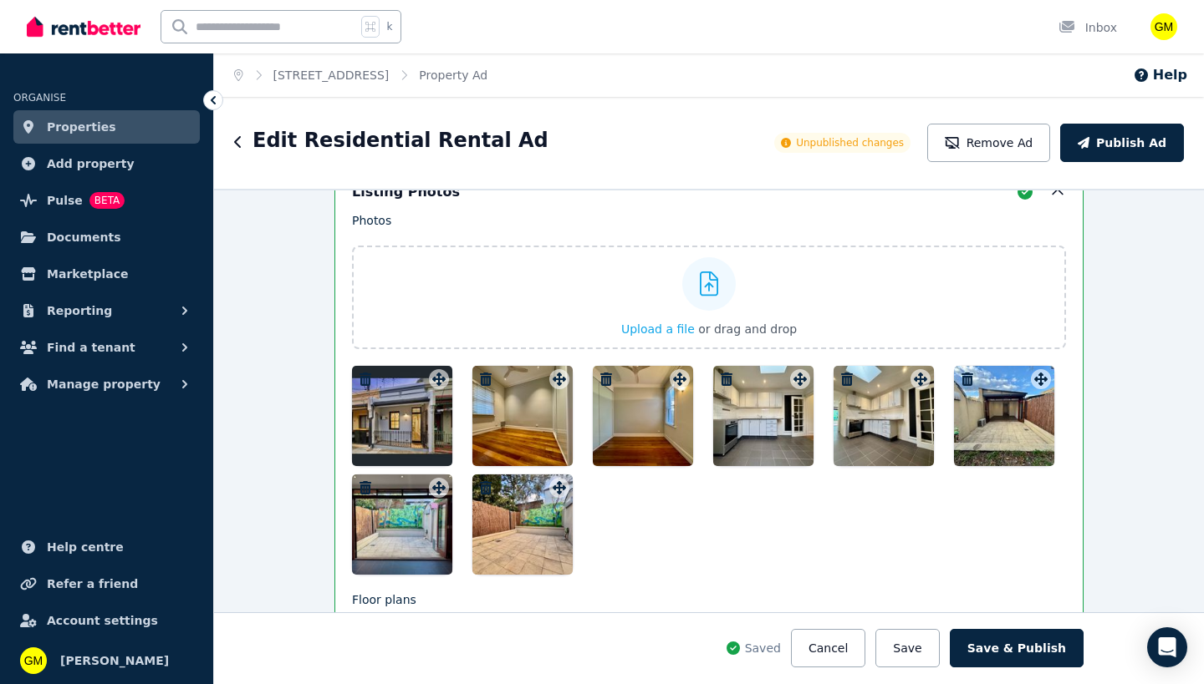
click at [852, 514] on div at bounding box center [709, 470] width 714 height 209
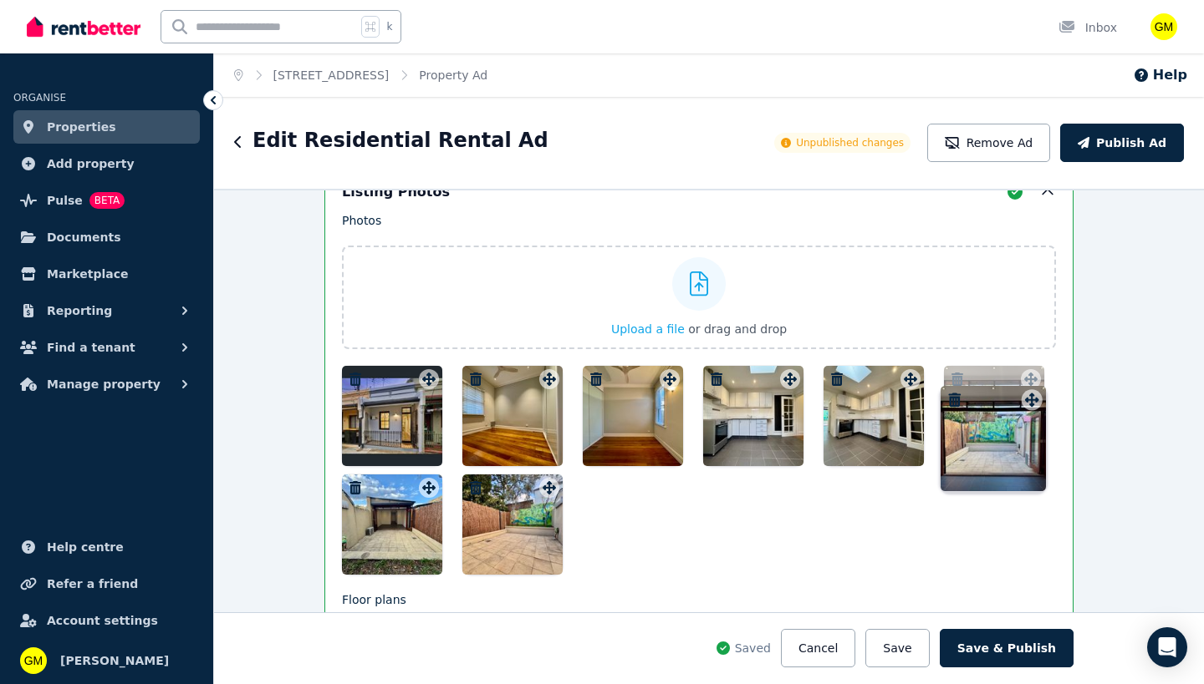
scroll to position [2241, 18]
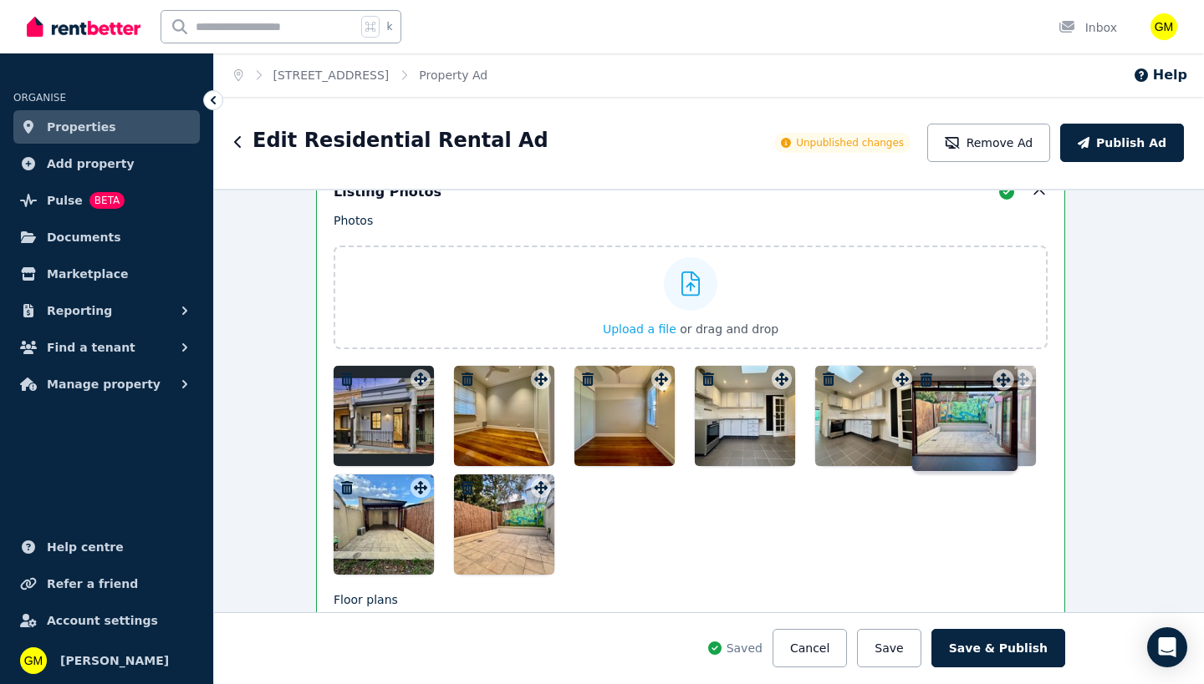
drag, startPoint x: 428, startPoint y: 486, endPoint x: 995, endPoint y: 364, distance: 580.5
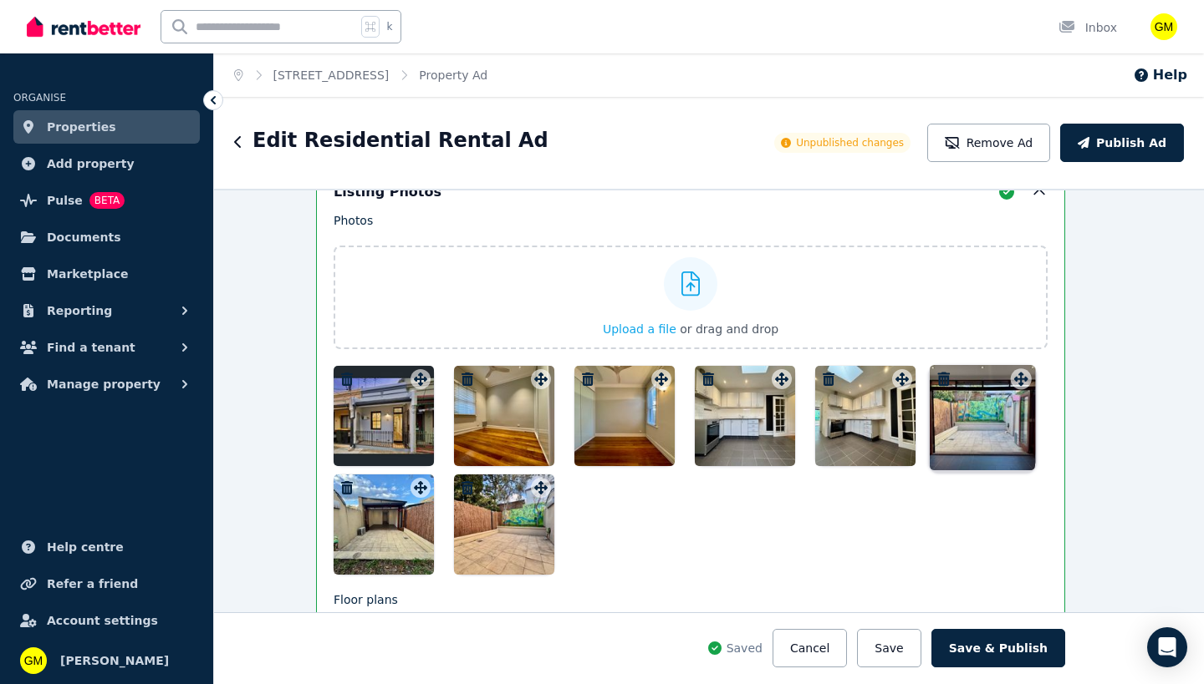
click at [995, 364] on div "Photos Upload a file or drag and drop Uploaded " tempImageTG8TC1.jpg " Uploaded…" at bounding box center [690, 393] width 714 height 363
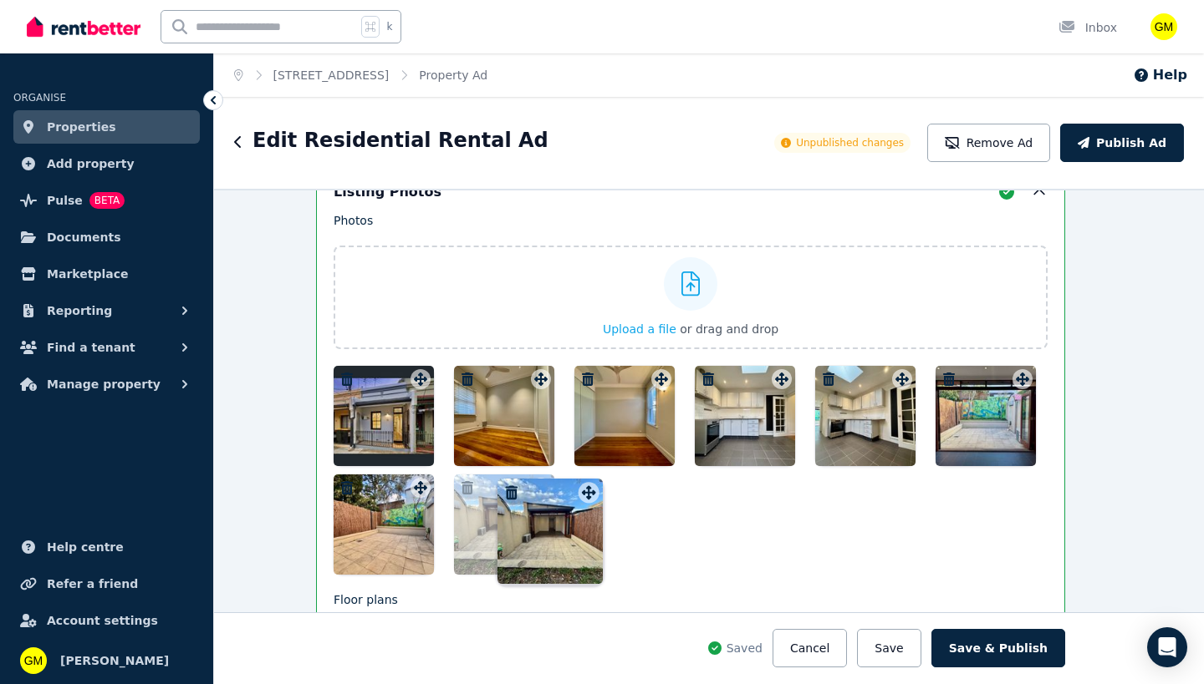
drag, startPoint x: 410, startPoint y: 487, endPoint x: 542, endPoint y: 478, distance: 133.2
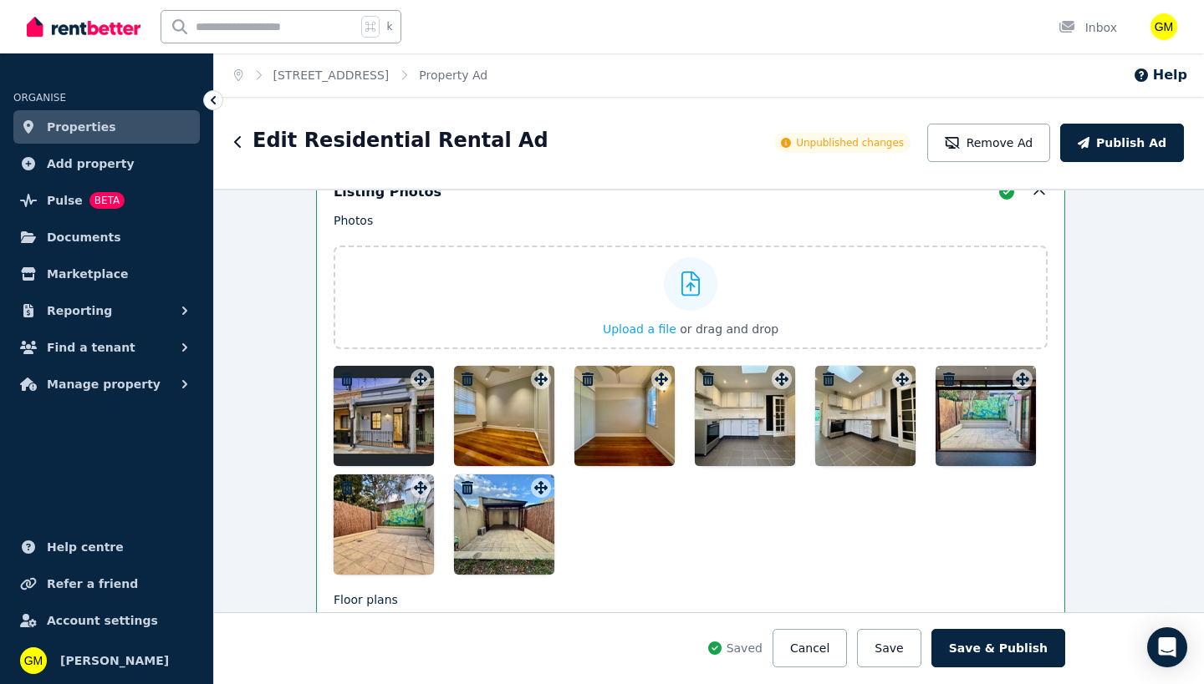
click at [689, 530] on div at bounding box center [690, 470] width 714 height 209
click at [672, 324] on button "Upload a file or drag and drop" at bounding box center [691, 329] width 176 height 17
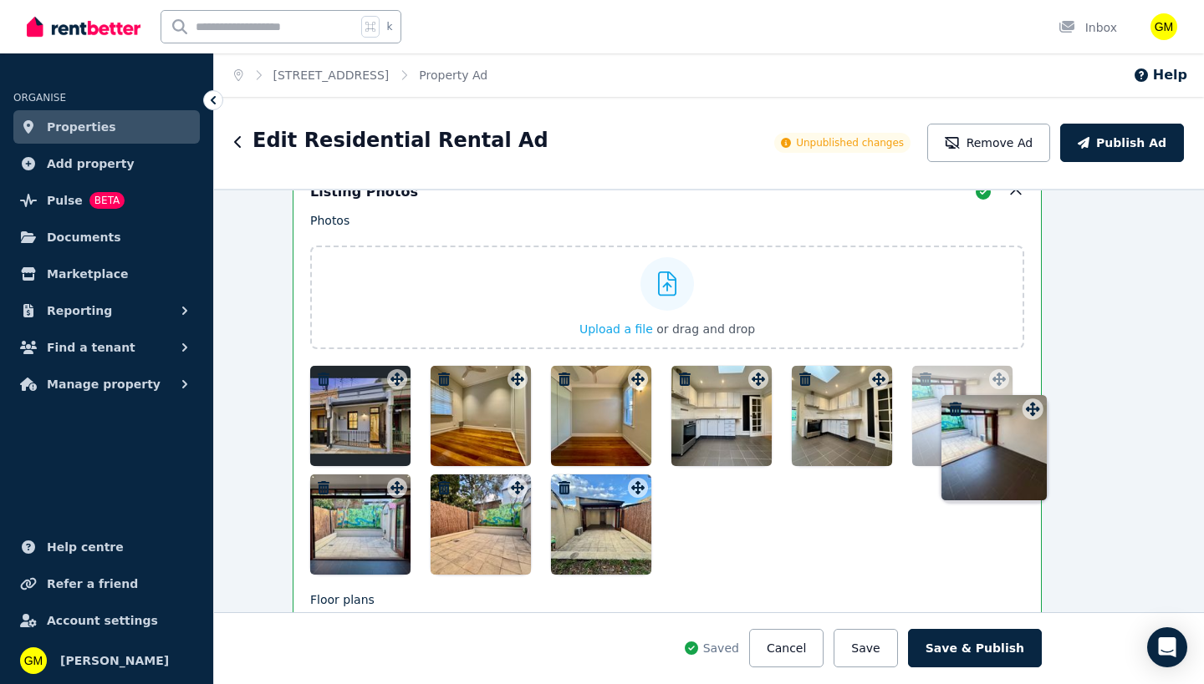
scroll to position [2241, 52]
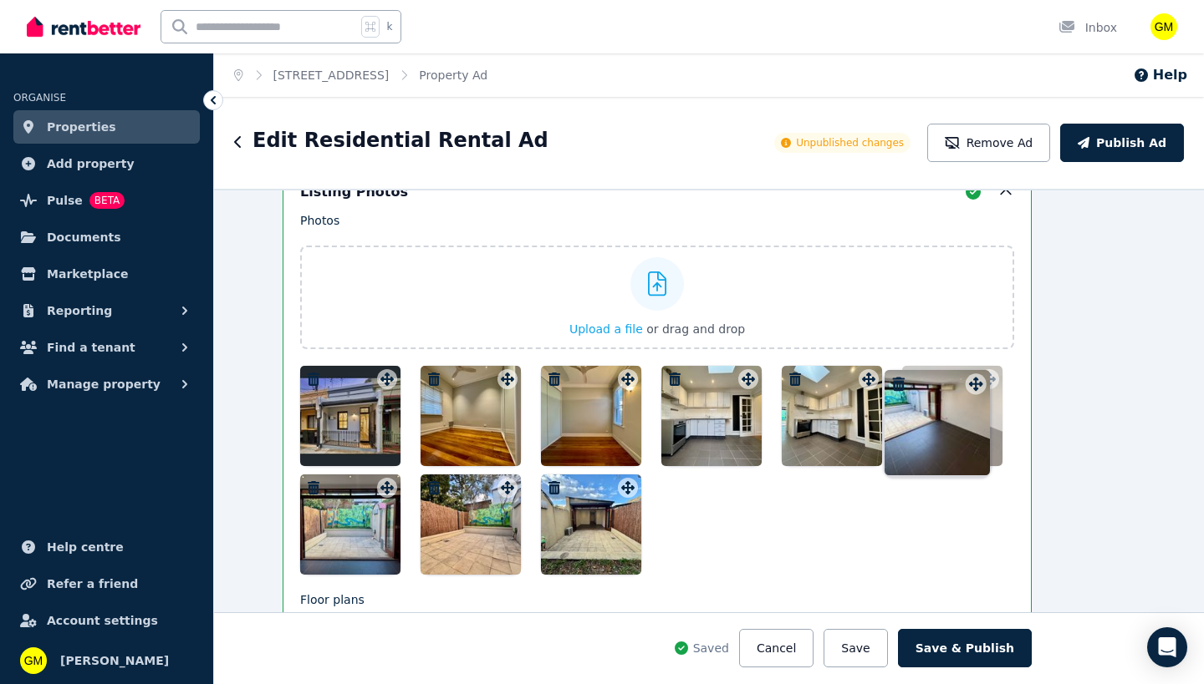
drag, startPoint x: 657, startPoint y: 487, endPoint x: 975, endPoint y: 369, distance: 339.5
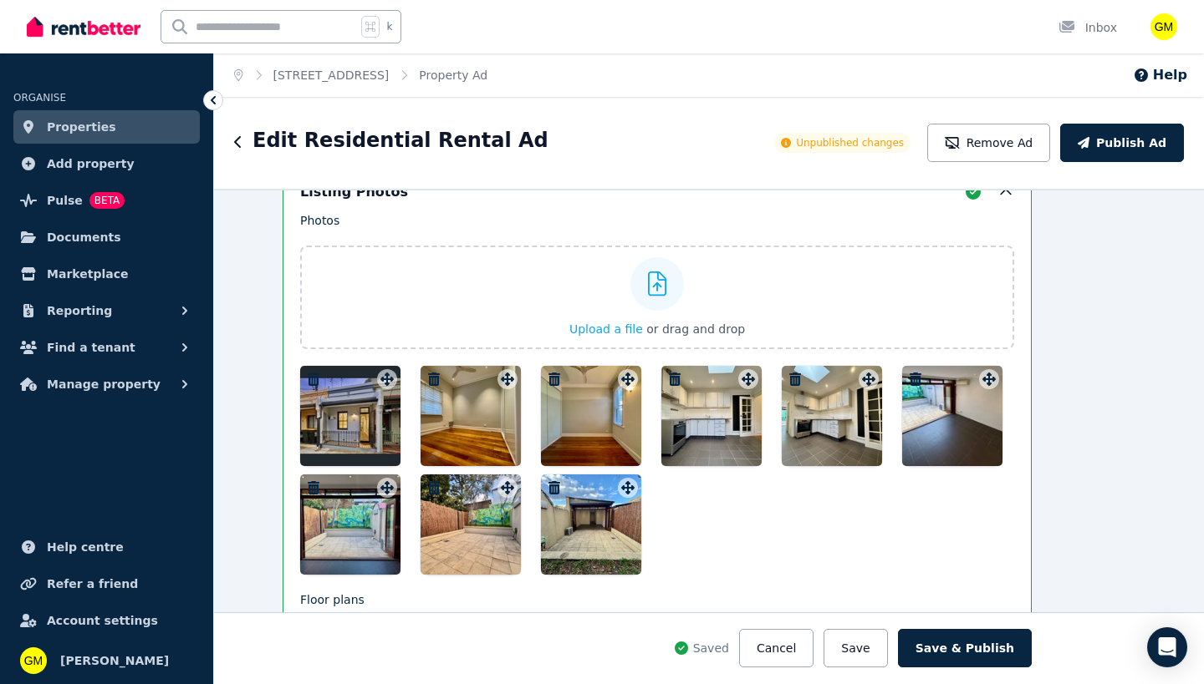
click at [608, 517] on div at bounding box center [591, 525] width 100 height 100
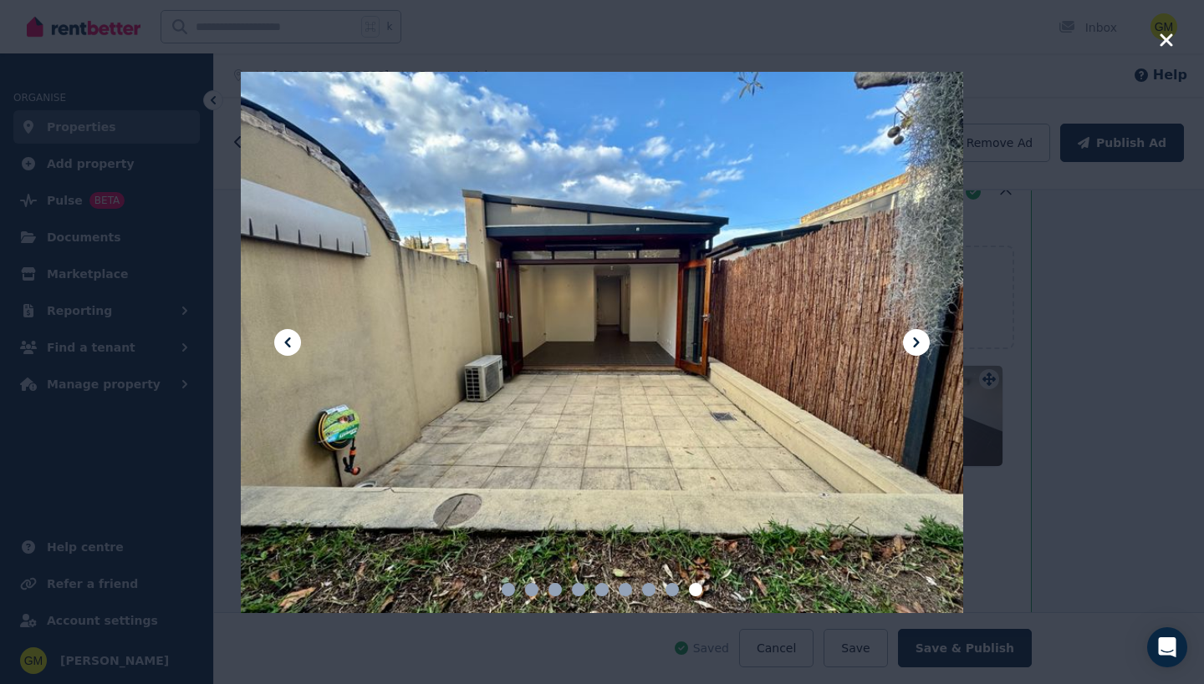
click at [608, 517] on div at bounding box center [602, 343] width 722 height 542
click at [278, 338] on icon at bounding box center [287, 343] width 20 height 20
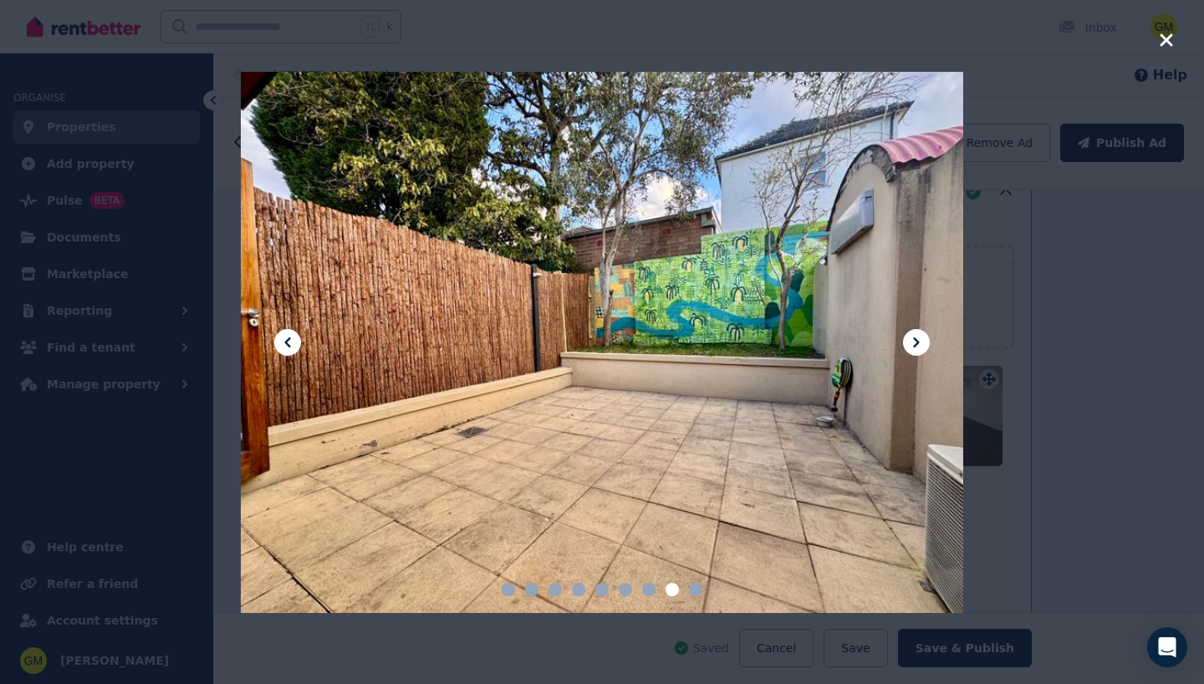
click at [286, 343] on icon at bounding box center [287, 343] width 6 height 10
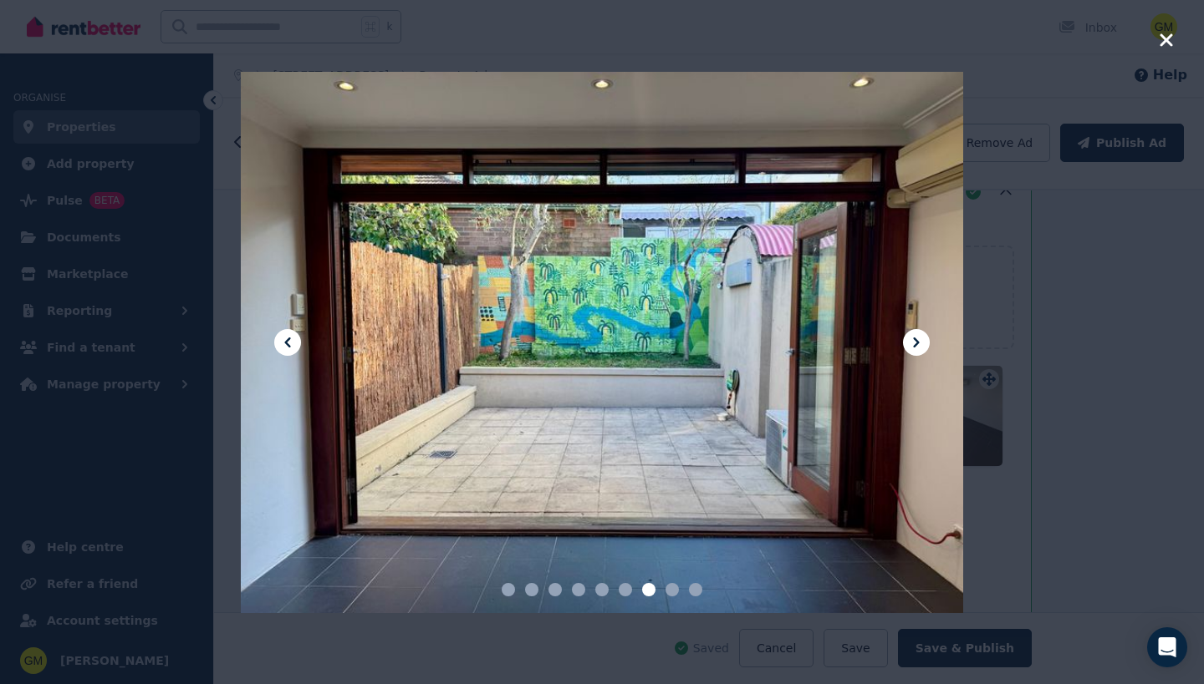
click at [289, 344] on icon at bounding box center [287, 343] width 20 height 20
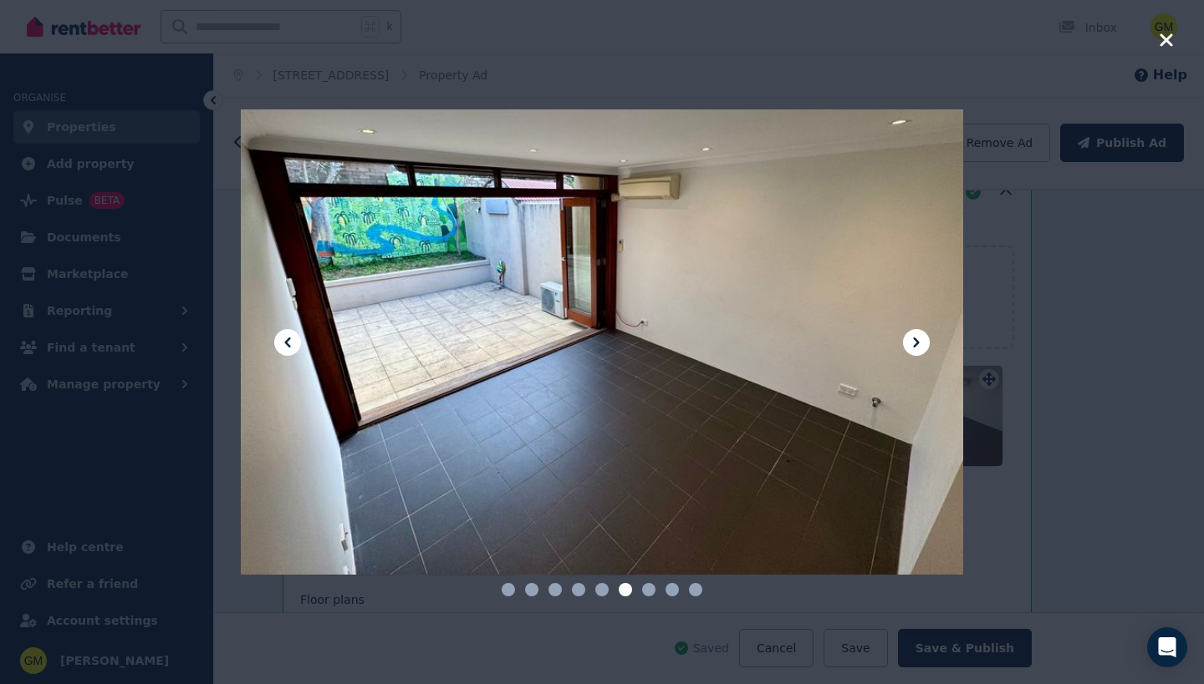
click at [290, 344] on icon at bounding box center [287, 343] width 20 height 20
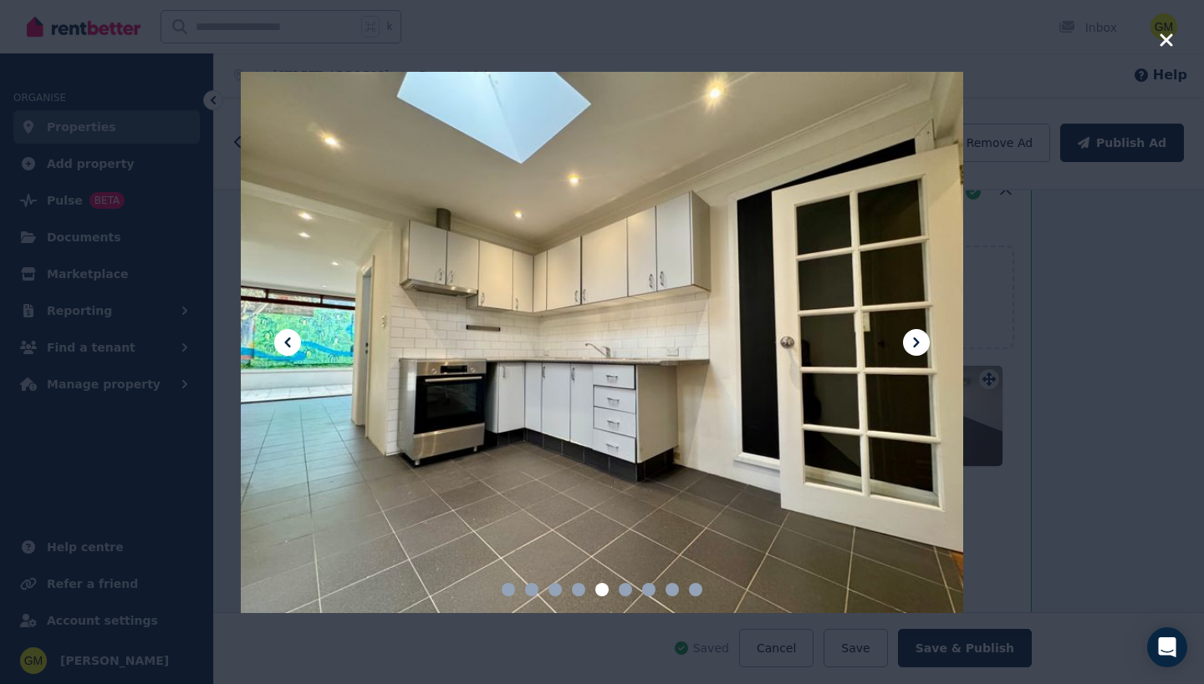
click at [923, 339] on icon at bounding box center [916, 343] width 20 height 20
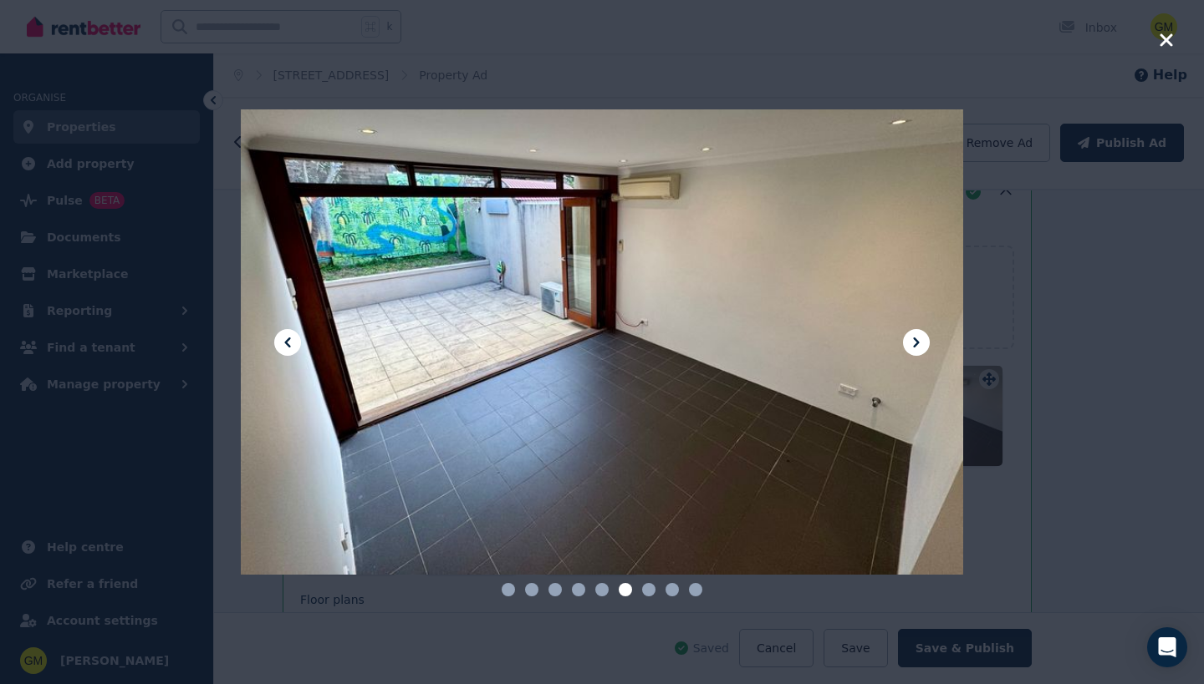
click at [919, 339] on icon at bounding box center [916, 343] width 20 height 20
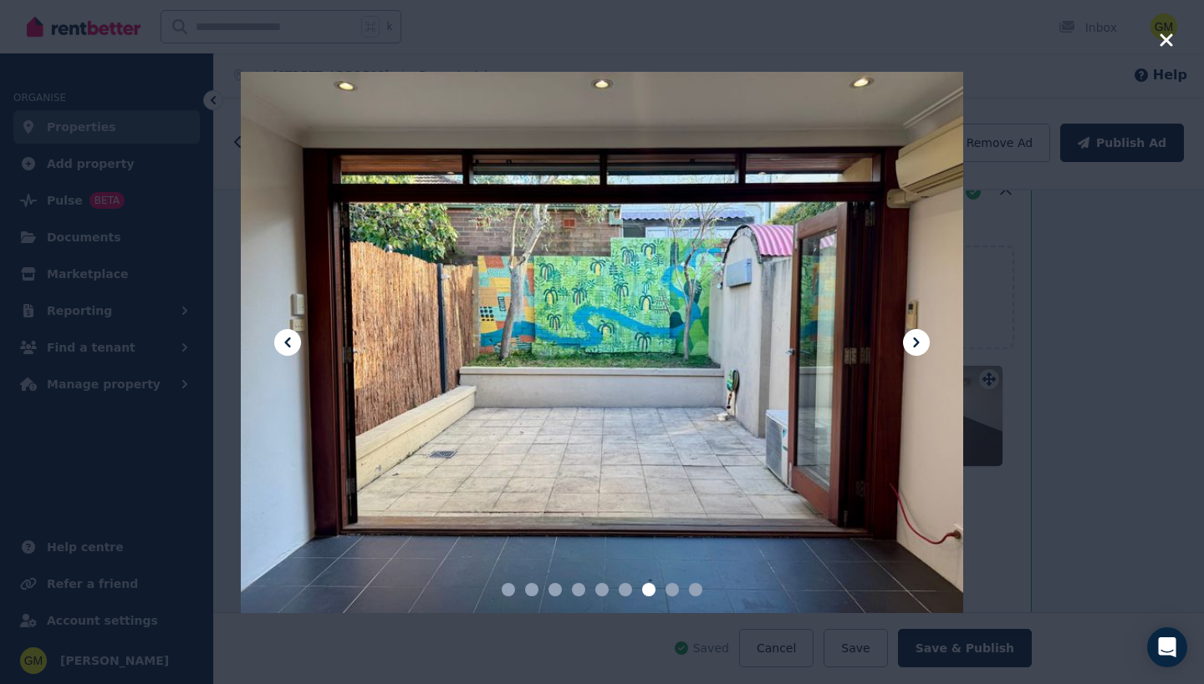
click at [921, 339] on icon at bounding box center [916, 343] width 20 height 20
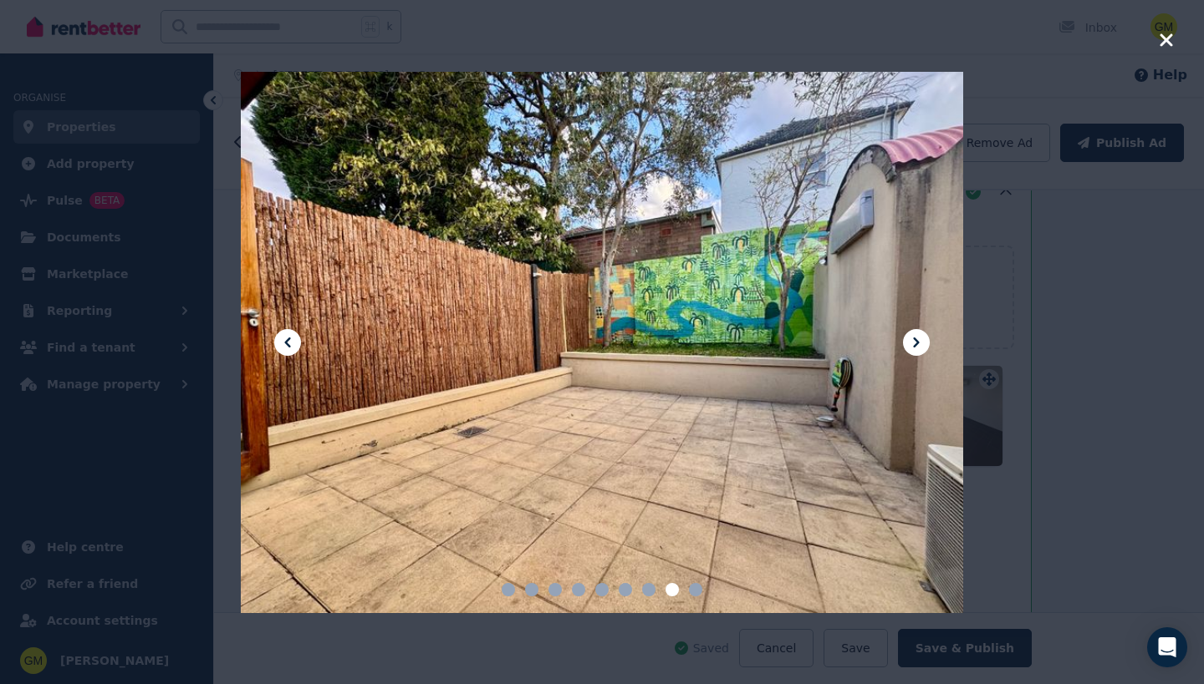
click at [921, 340] on icon at bounding box center [916, 343] width 20 height 20
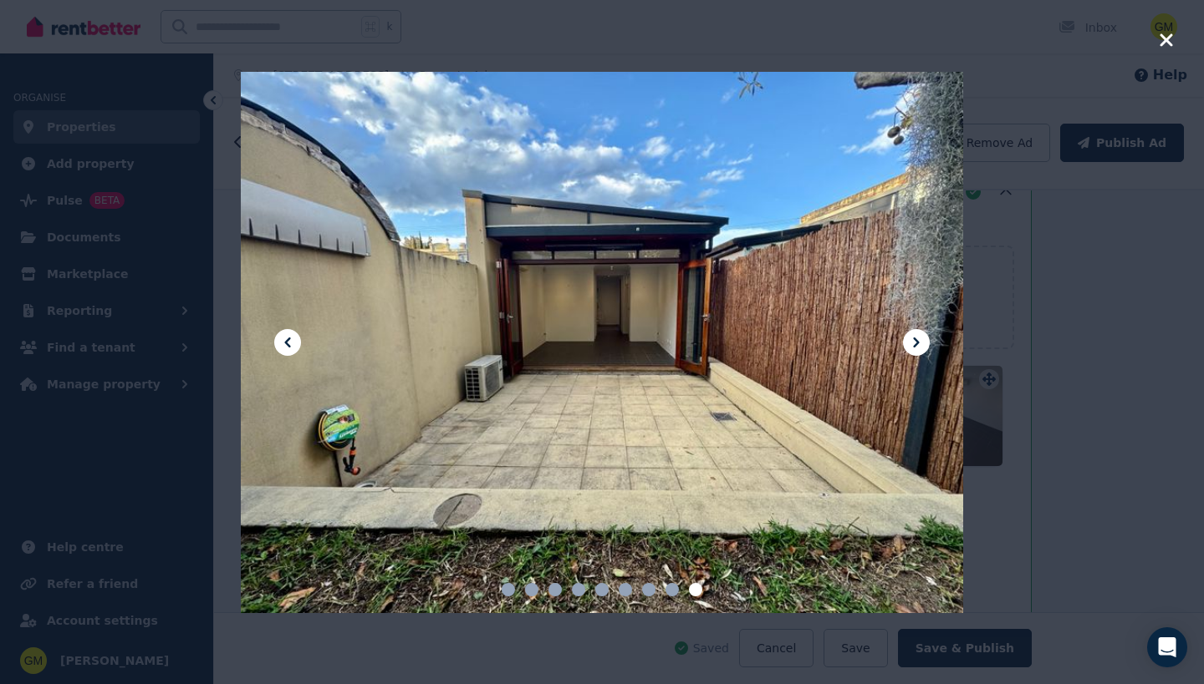
click at [922, 352] on icon at bounding box center [916, 343] width 20 height 20
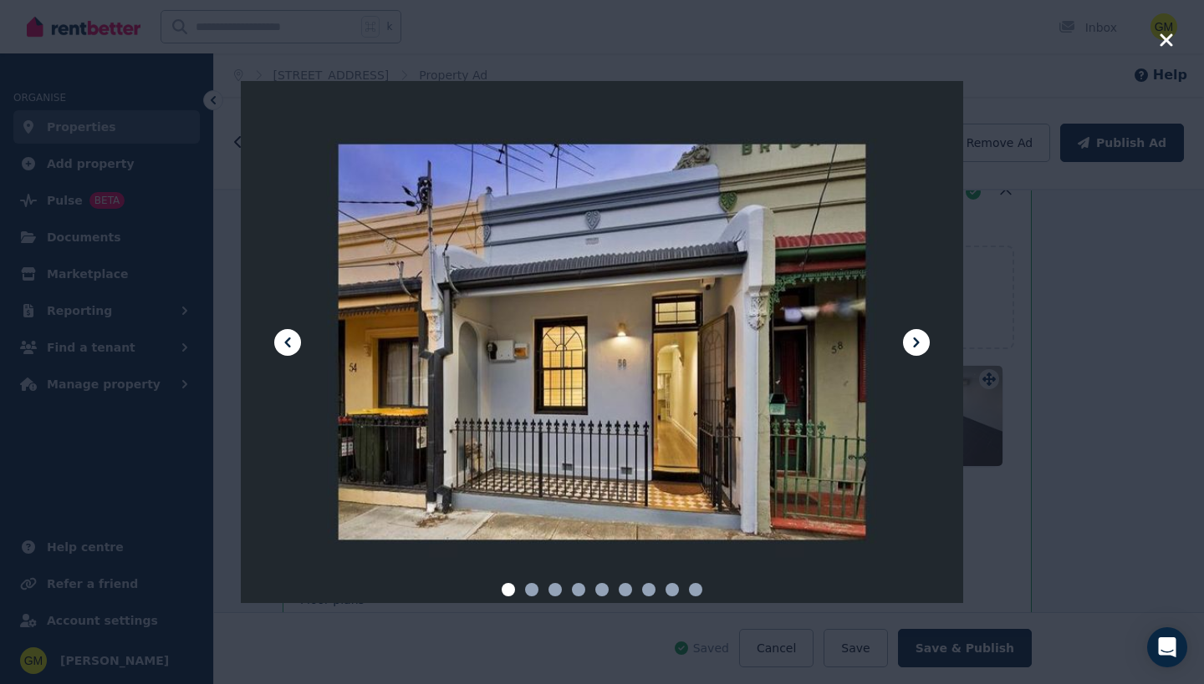
drag, startPoint x: 1166, startPoint y: 42, endPoint x: 1164, endPoint y: 52, distance: 10.2
click at [1167, 44] on icon "button" at bounding box center [1165, 40] width 15 height 20
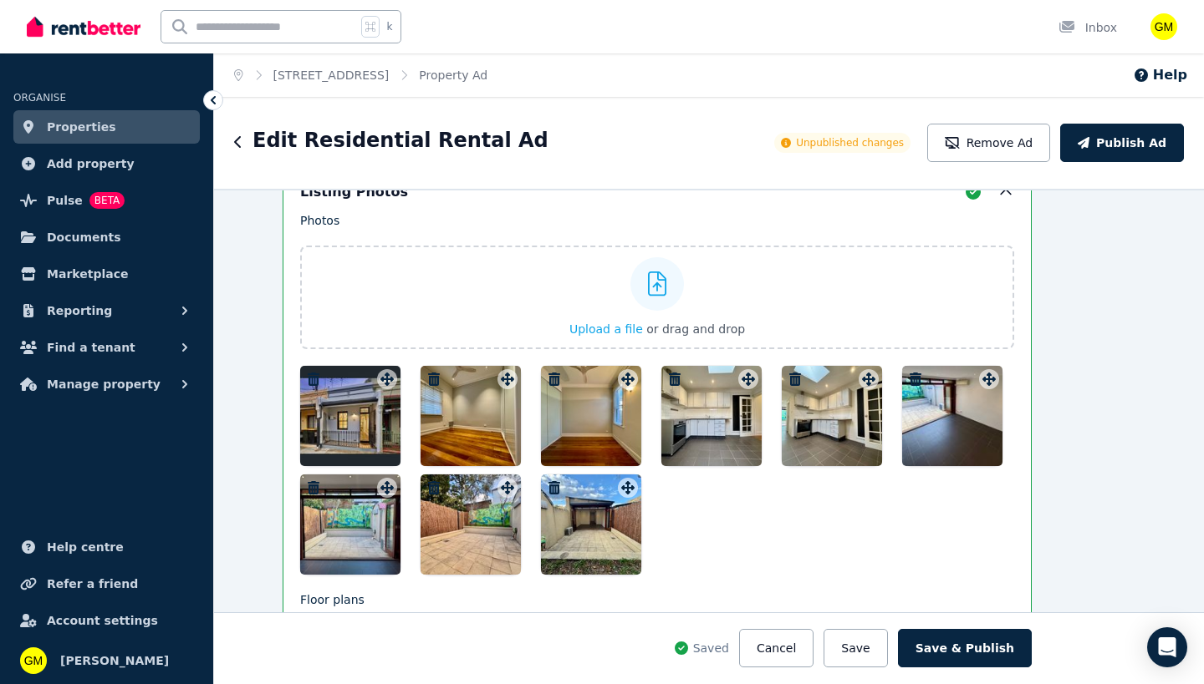
click at [549, 486] on icon "button" at bounding box center [554, 487] width 12 height 13
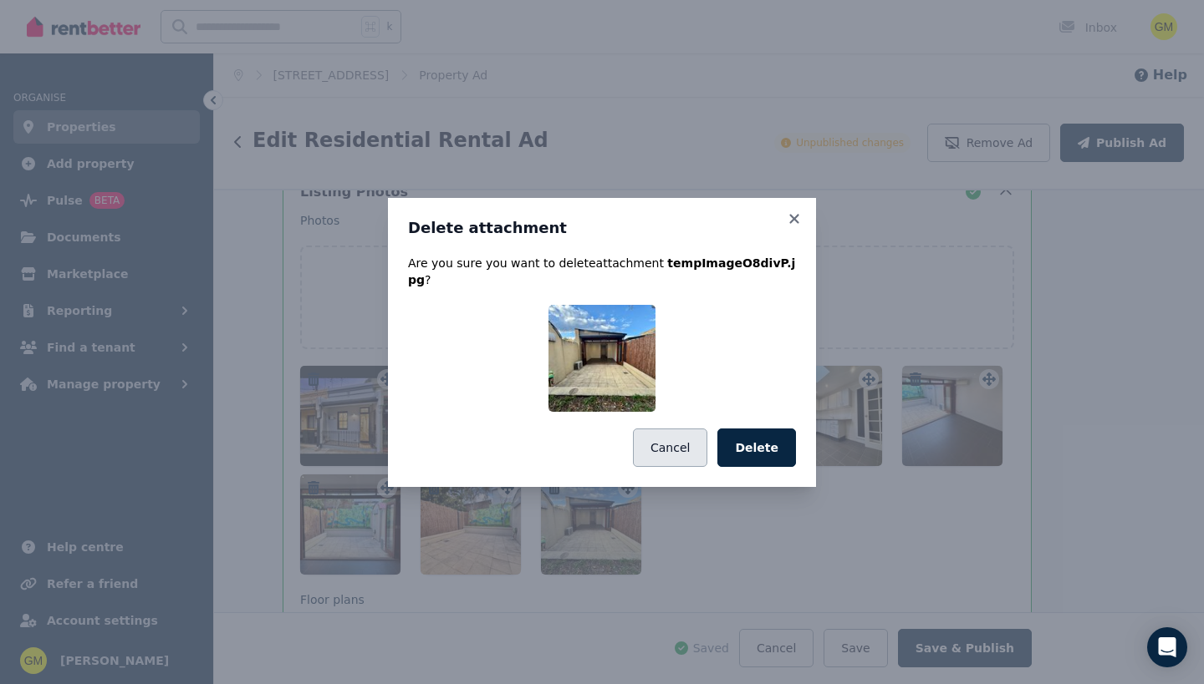
click at [695, 445] on button "Cancel" at bounding box center [670, 448] width 74 height 38
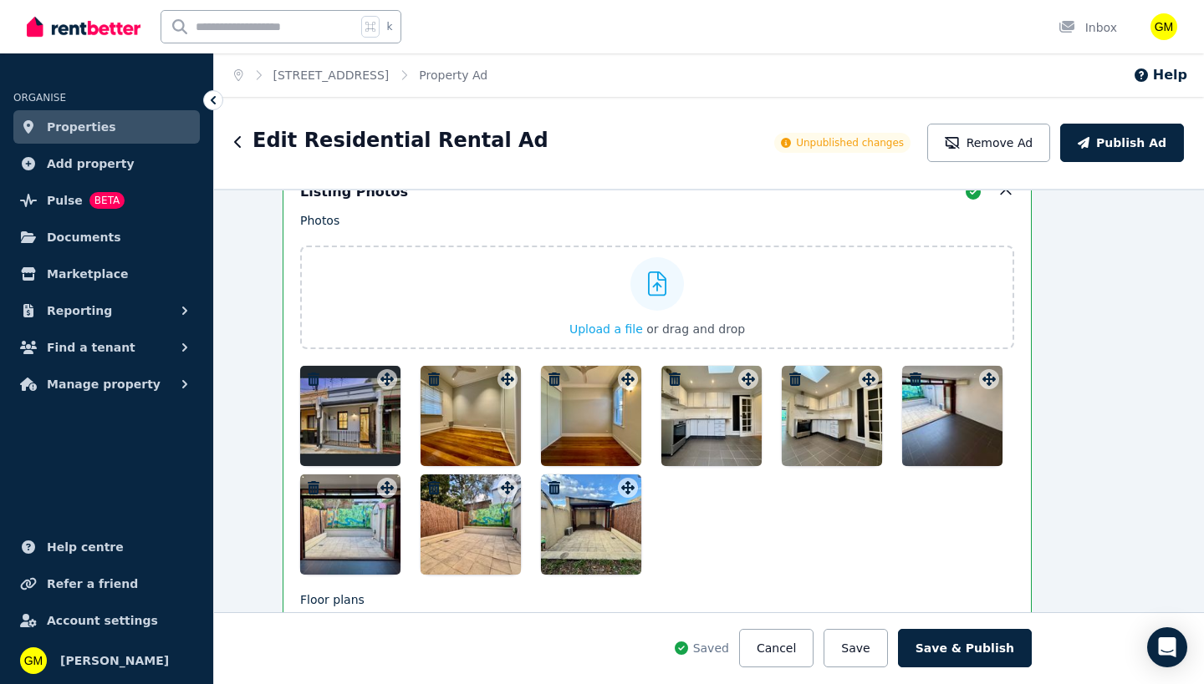
click at [317, 379] on button "button" at bounding box center [313, 379] width 20 height 20
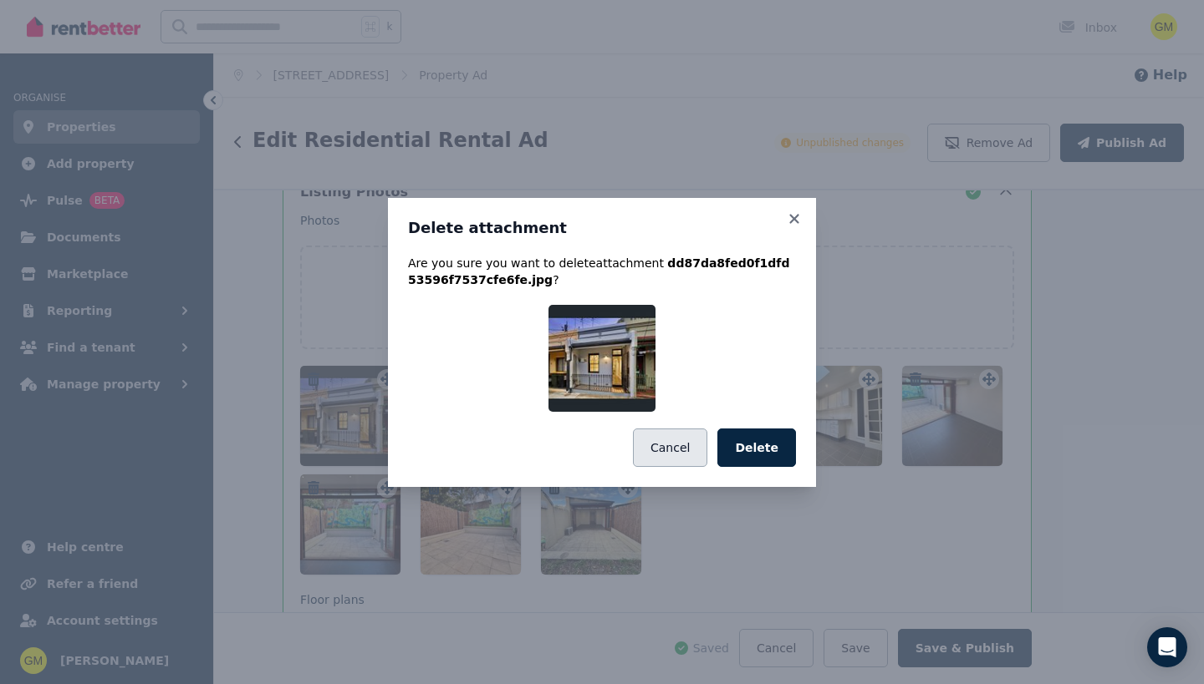
click at [694, 435] on button "Cancel" at bounding box center [670, 448] width 74 height 38
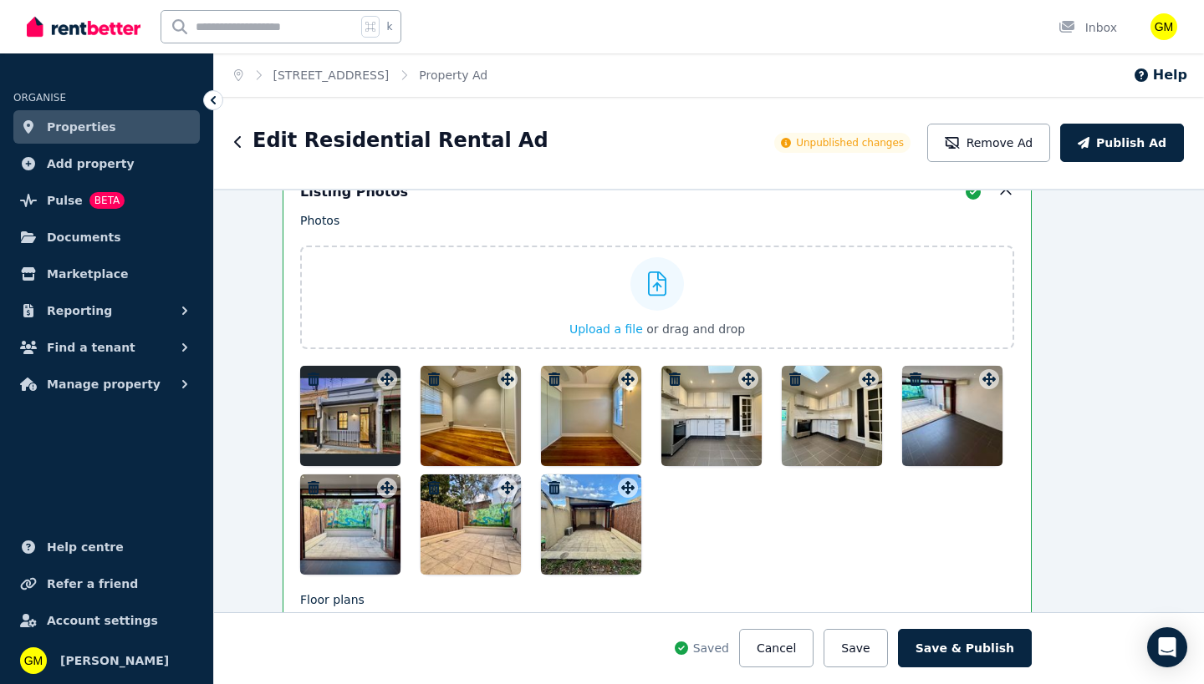
click at [336, 398] on div at bounding box center [350, 416] width 100 height 100
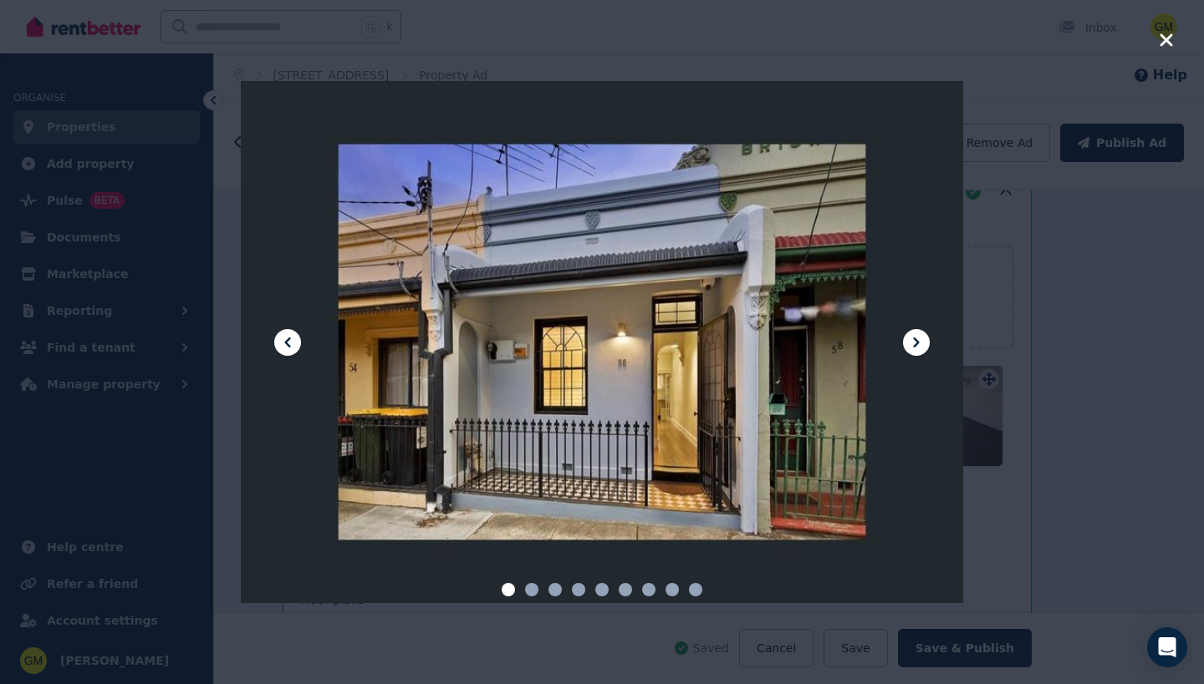
click at [917, 344] on icon at bounding box center [916, 343] width 6 height 10
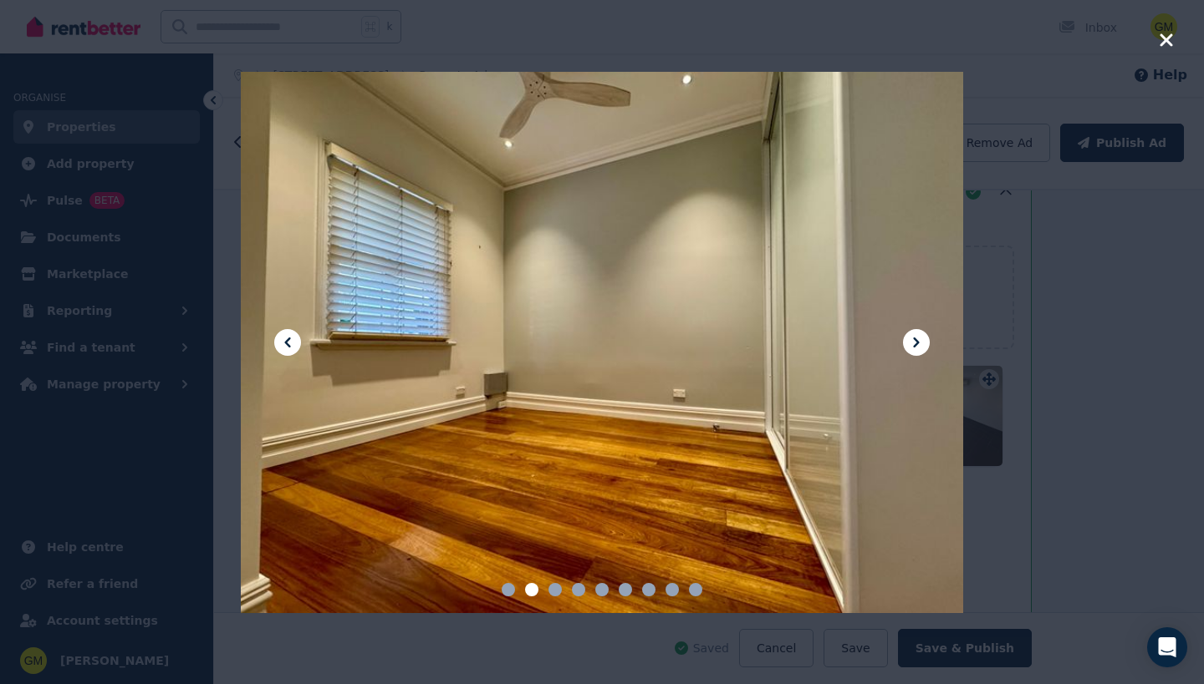
click at [917, 349] on icon at bounding box center [916, 343] width 20 height 20
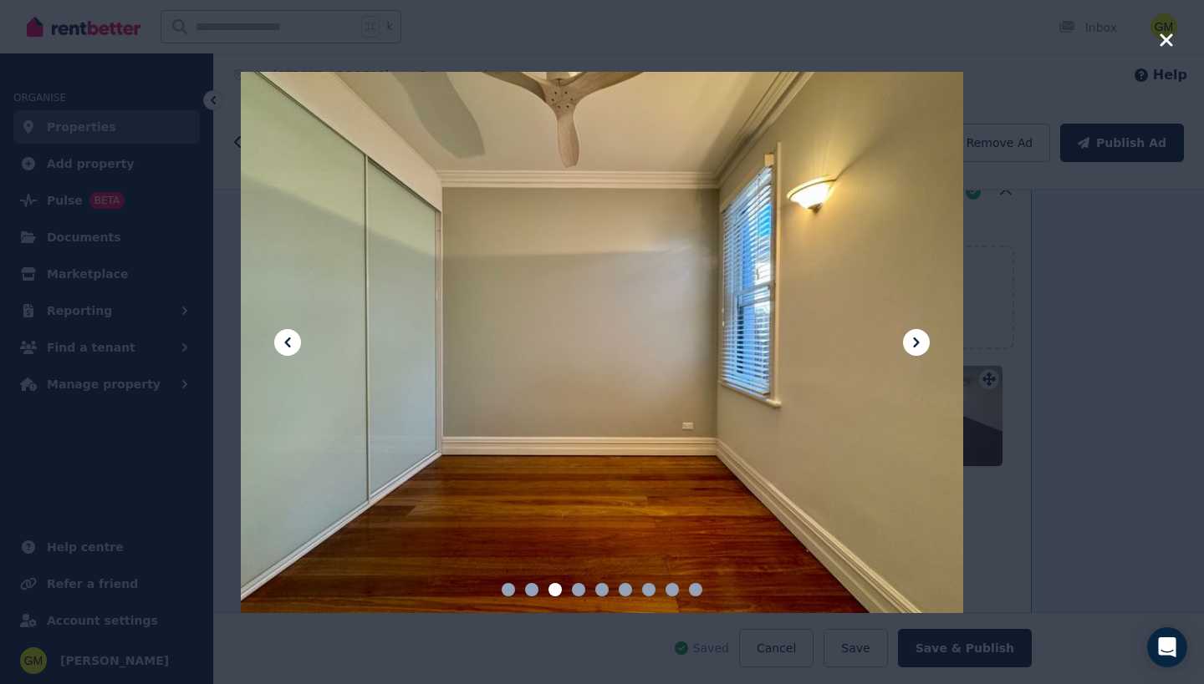
click at [918, 350] on icon at bounding box center [916, 343] width 20 height 20
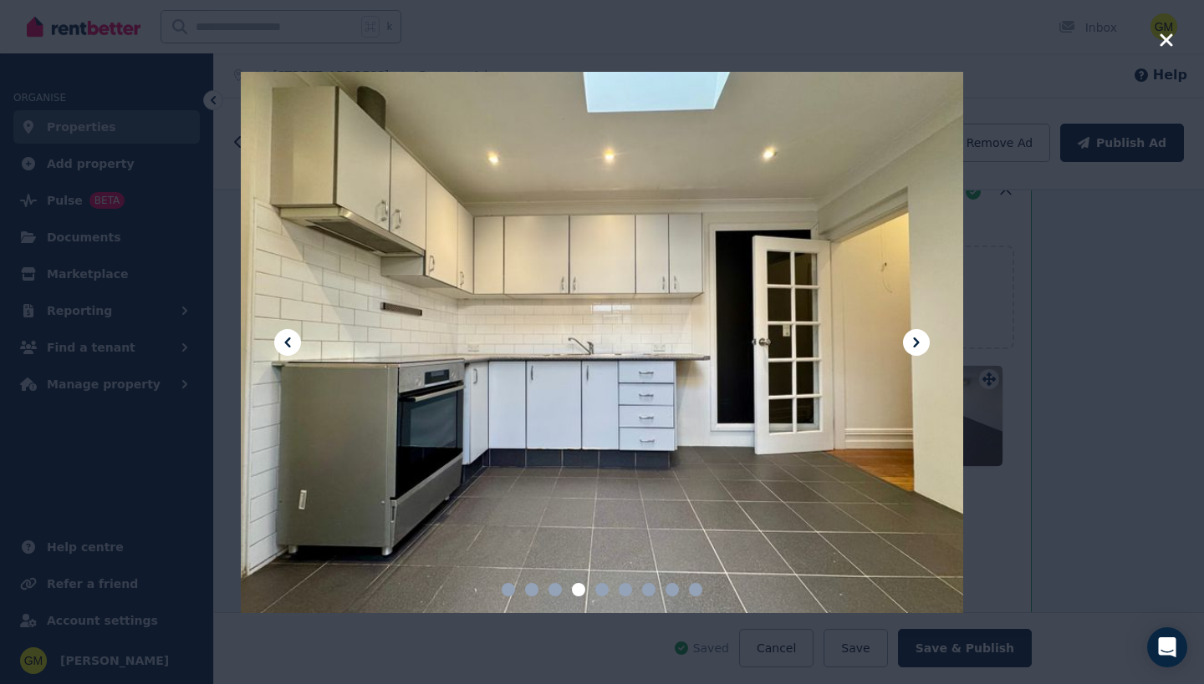
click at [918, 350] on icon at bounding box center [916, 343] width 20 height 20
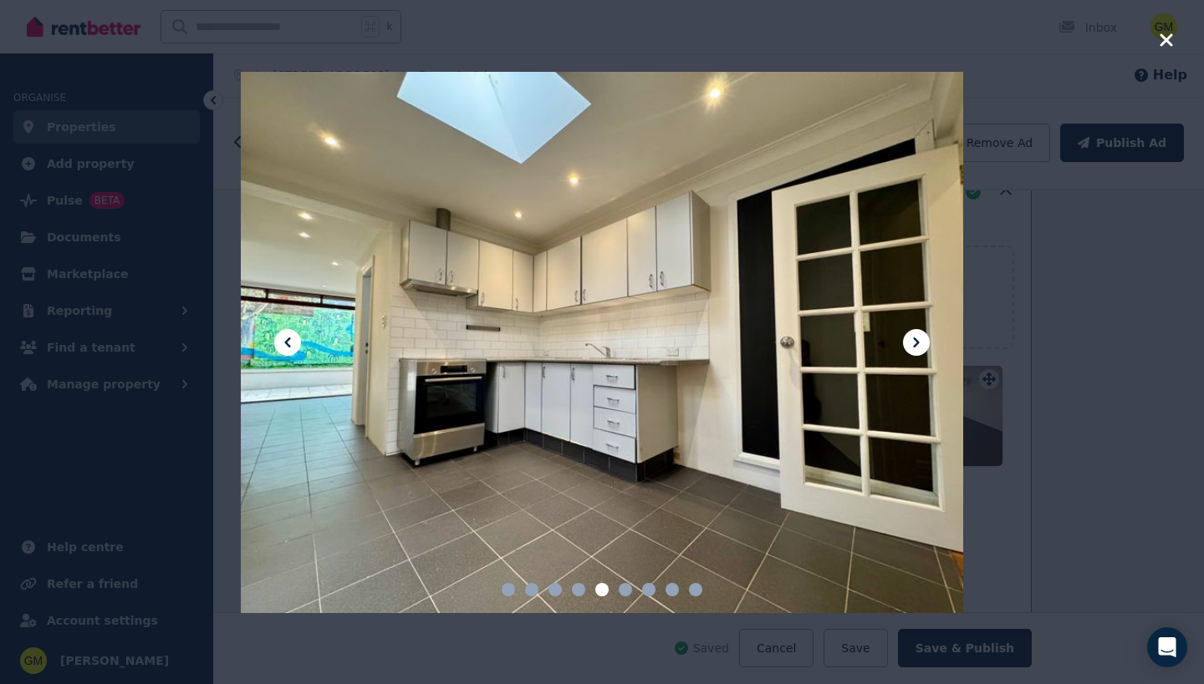
click at [919, 354] on button at bounding box center [916, 342] width 27 height 27
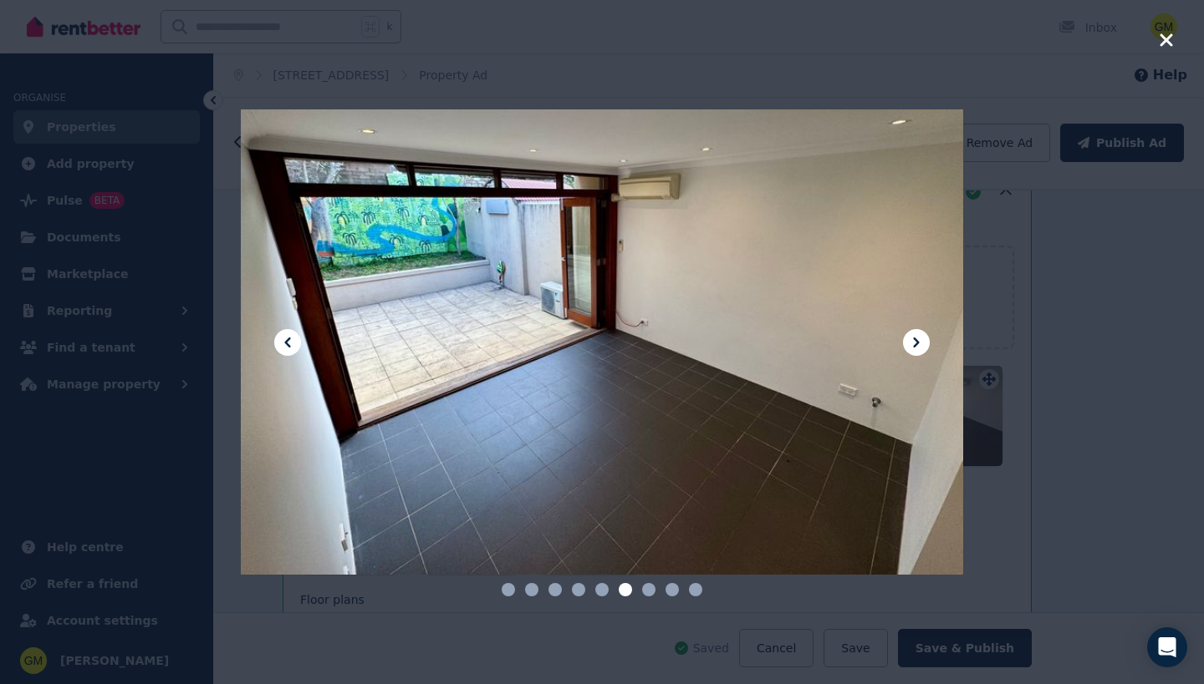
click at [919, 354] on button at bounding box center [916, 342] width 27 height 27
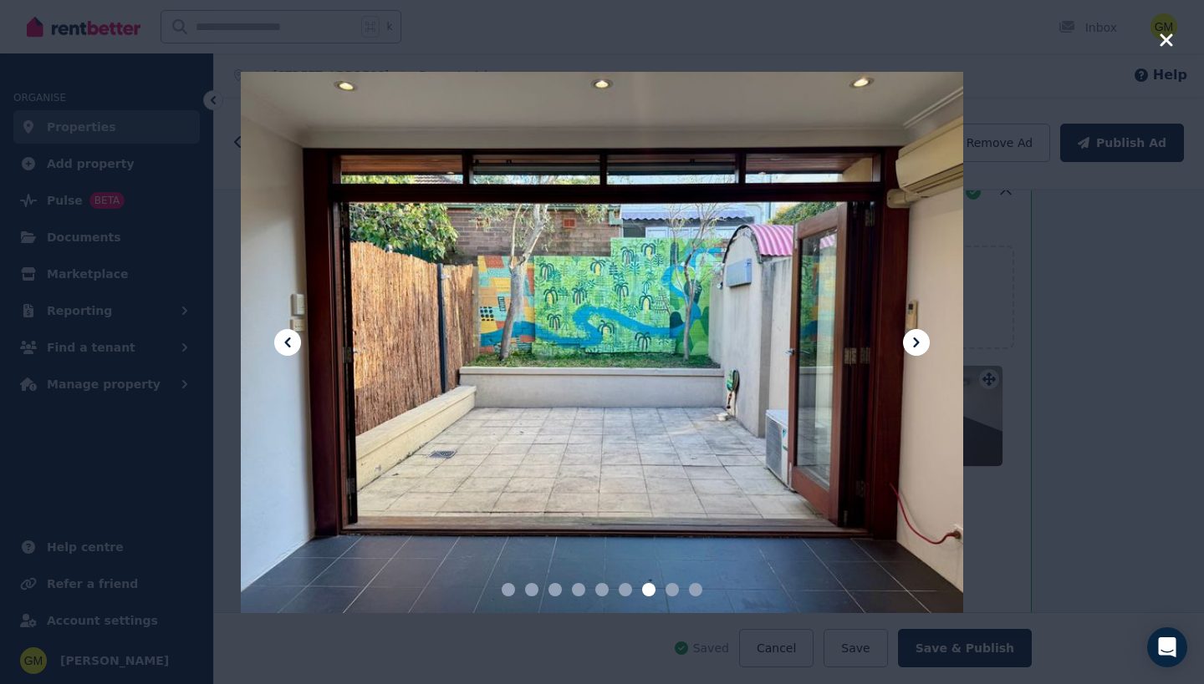
click at [919, 354] on button at bounding box center [916, 342] width 27 height 27
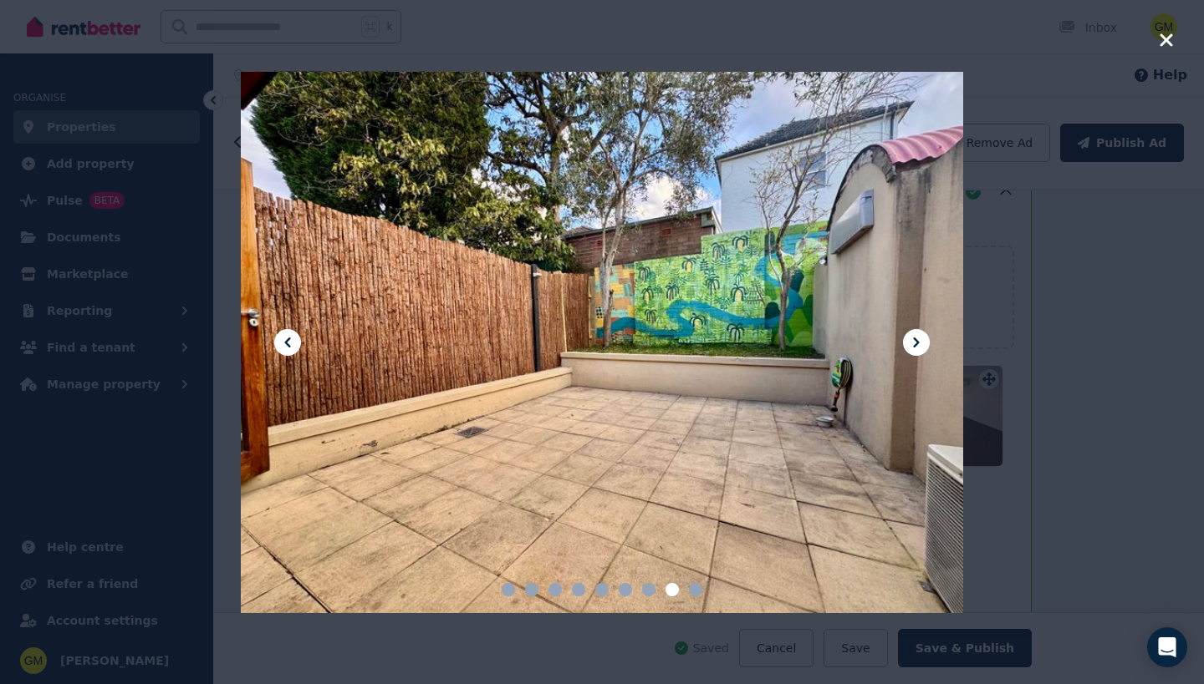
click at [919, 354] on button at bounding box center [916, 342] width 27 height 27
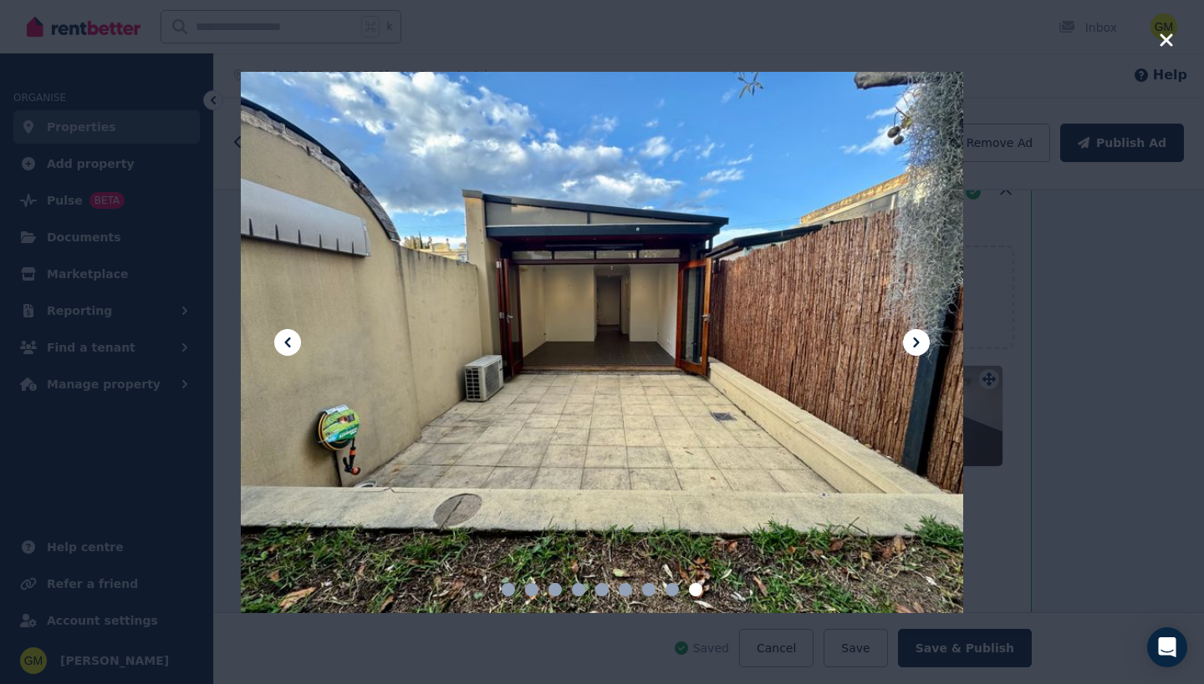
click at [1168, 41] on icon "button" at bounding box center [1165, 39] width 13 height 13
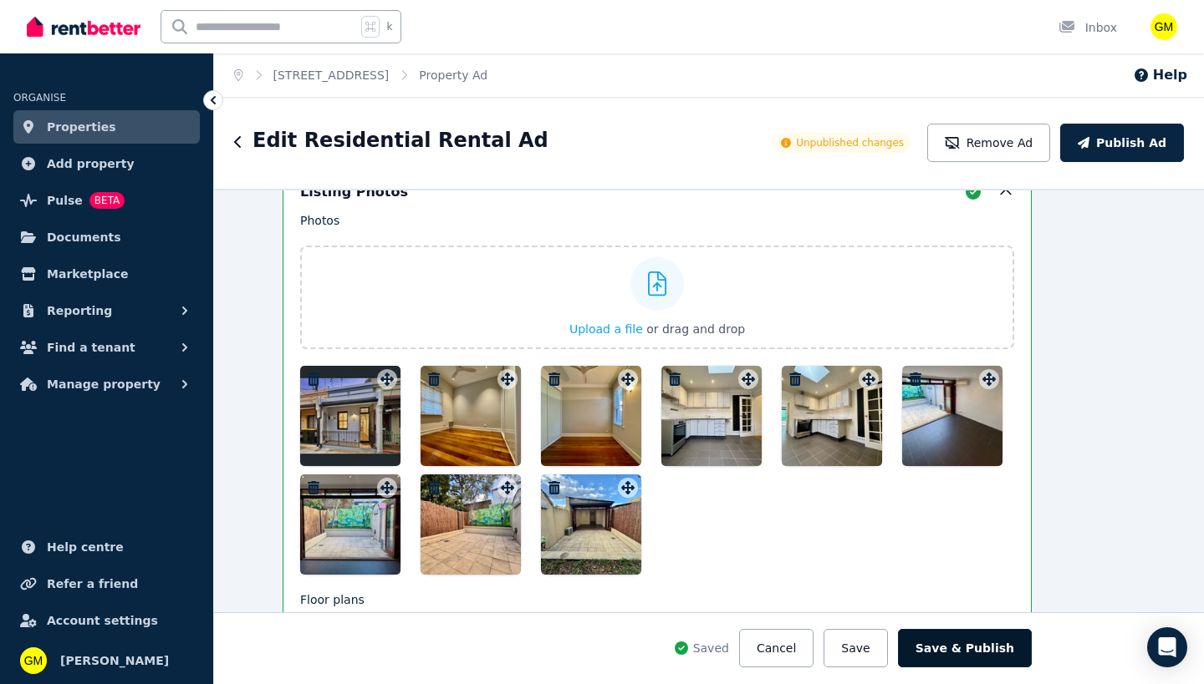
click at [985, 654] on button "Save & Publish" at bounding box center [965, 648] width 134 height 38
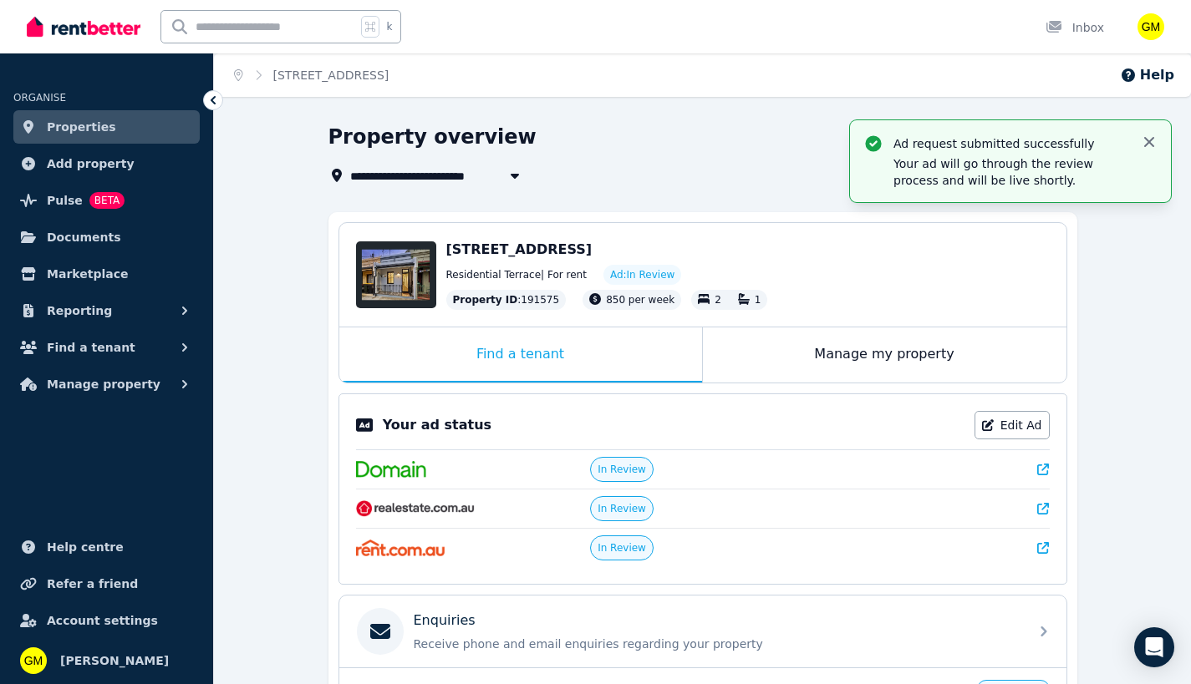
click at [1150, 140] on icon "button" at bounding box center [1149, 142] width 17 height 17
